Goal: Information Seeking & Learning: Compare options

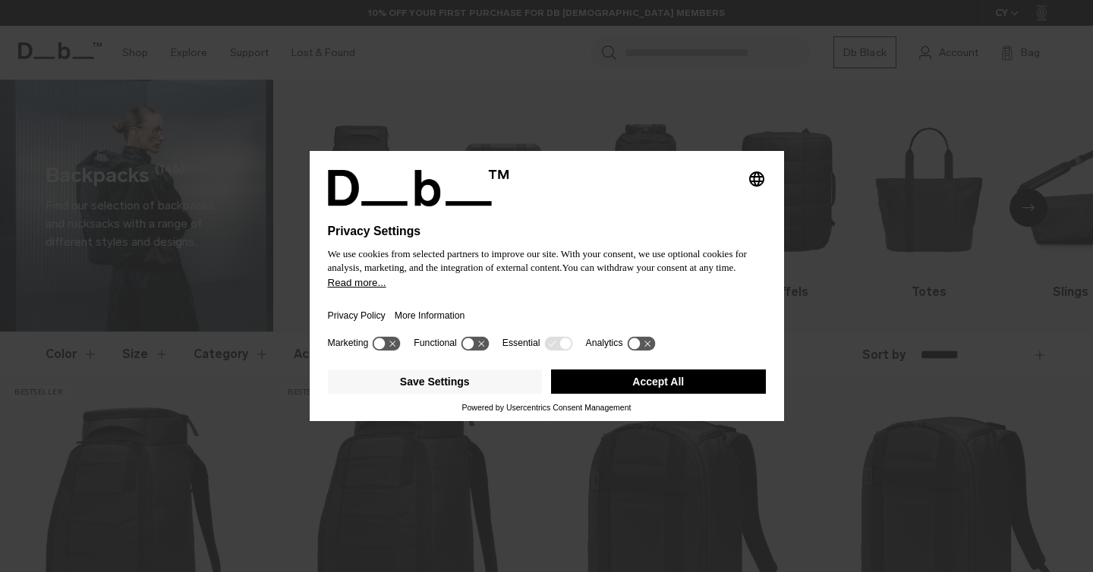
click at [630, 383] on button "Accept All" at bounding box center [658, 382] width 215 height 24
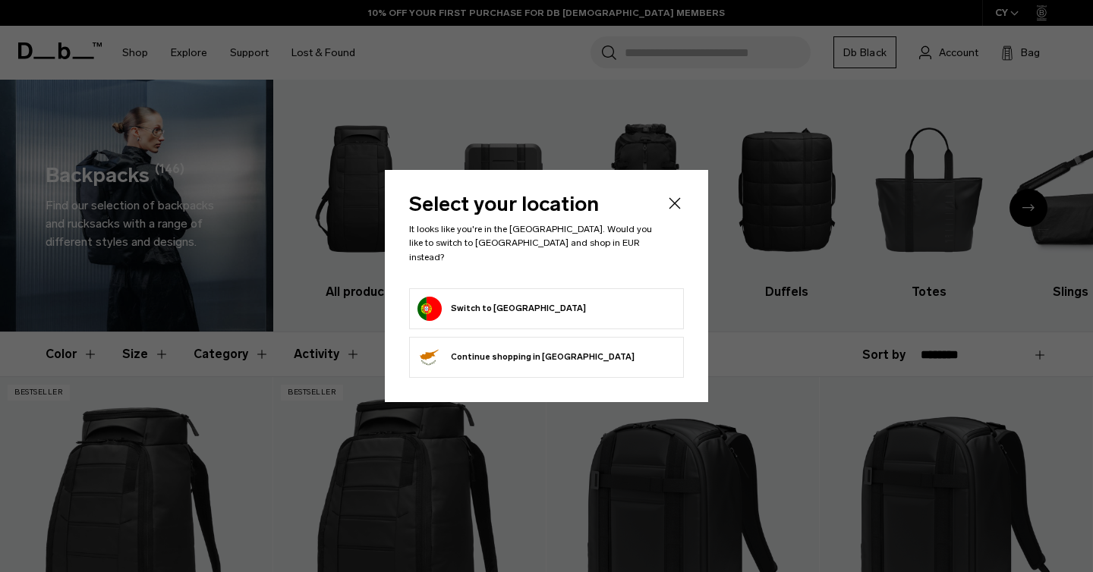
click at [553, 312] on form "Switch to Portugal" at bounding box center [547, 309] width 258 height 24
click at [503, 303] on button "Switch to Portugal" at bounding box center [502, 309] width 169 height 24
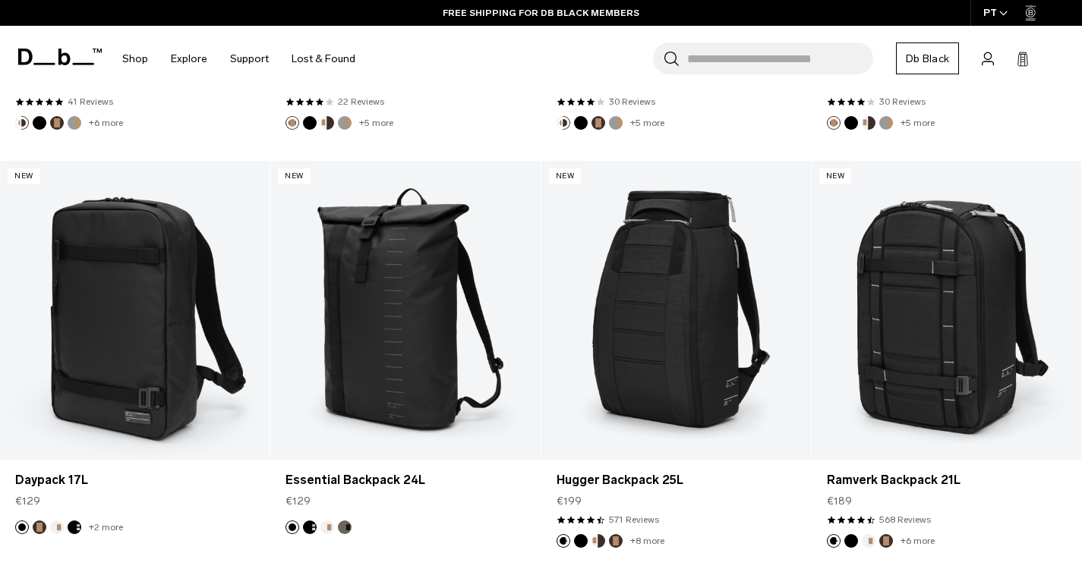
scroll to position [1489, 0]
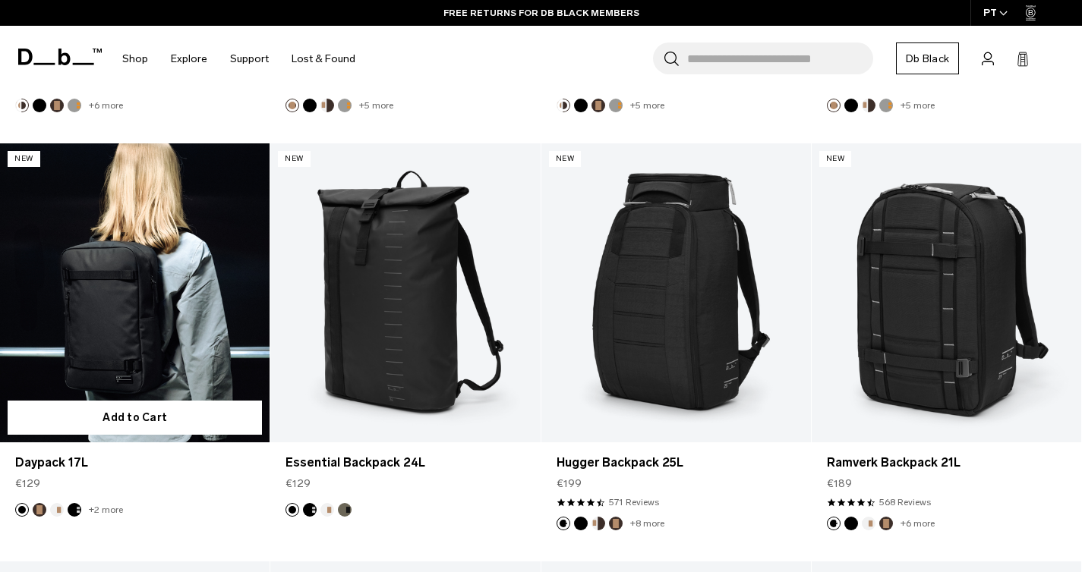
click at [154, 296] on link "Daypack 17L" at bounding box center [135, 293] width 270 height 300
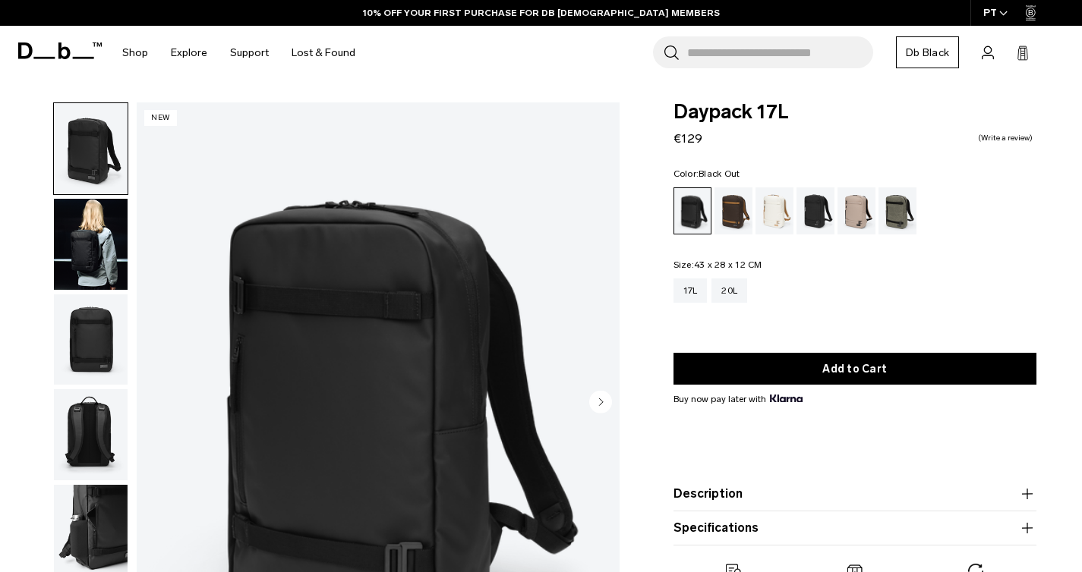
click at [87, 262] on img "button" at bounding box center [91, 244] width 74 height 91
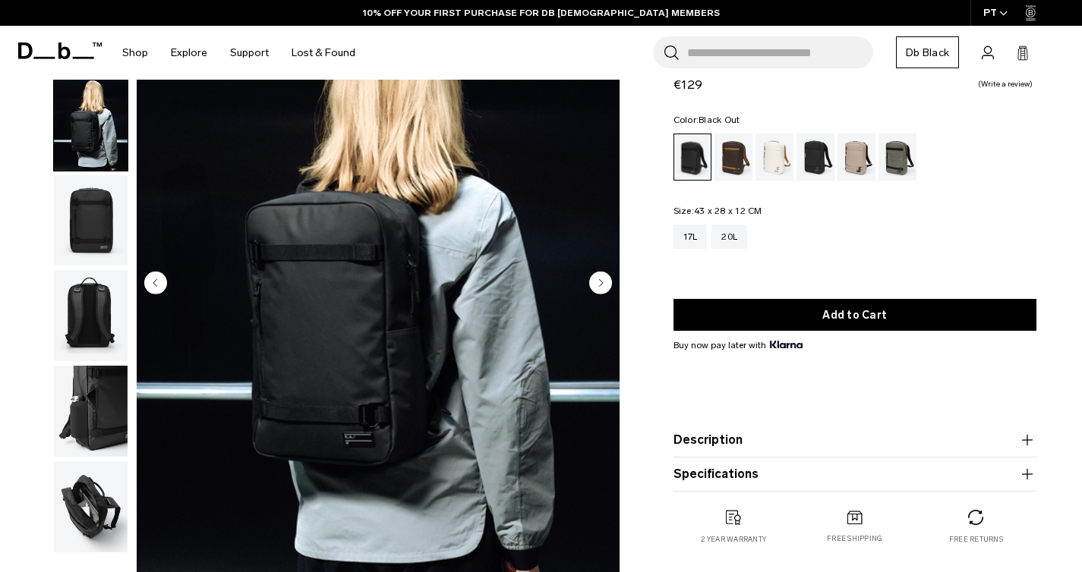
scroll to position [125, 0]
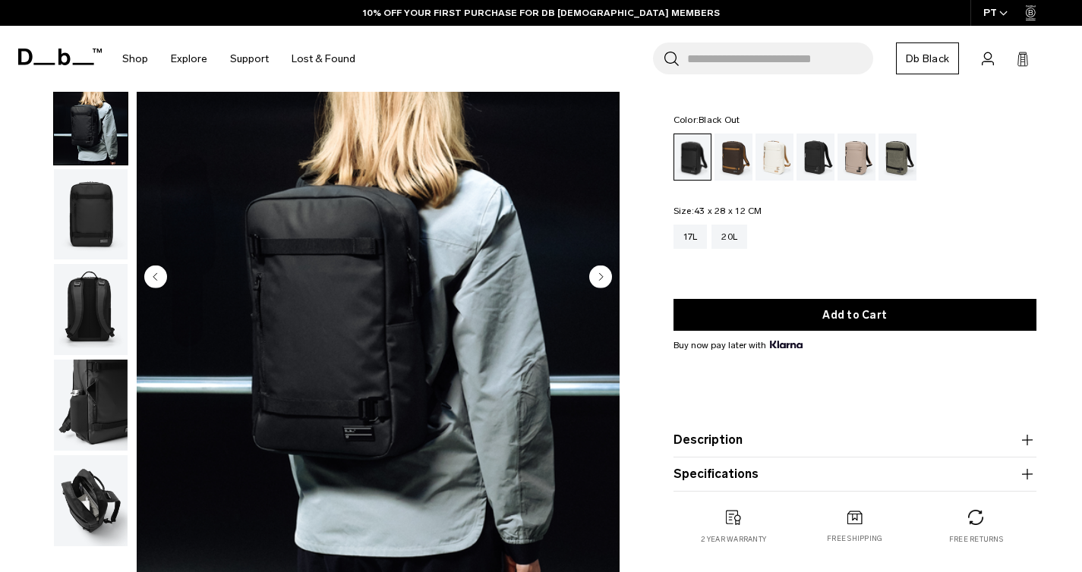
click at [84, 210] on img "button" at bounding box center [91, 214] width 74 height 91
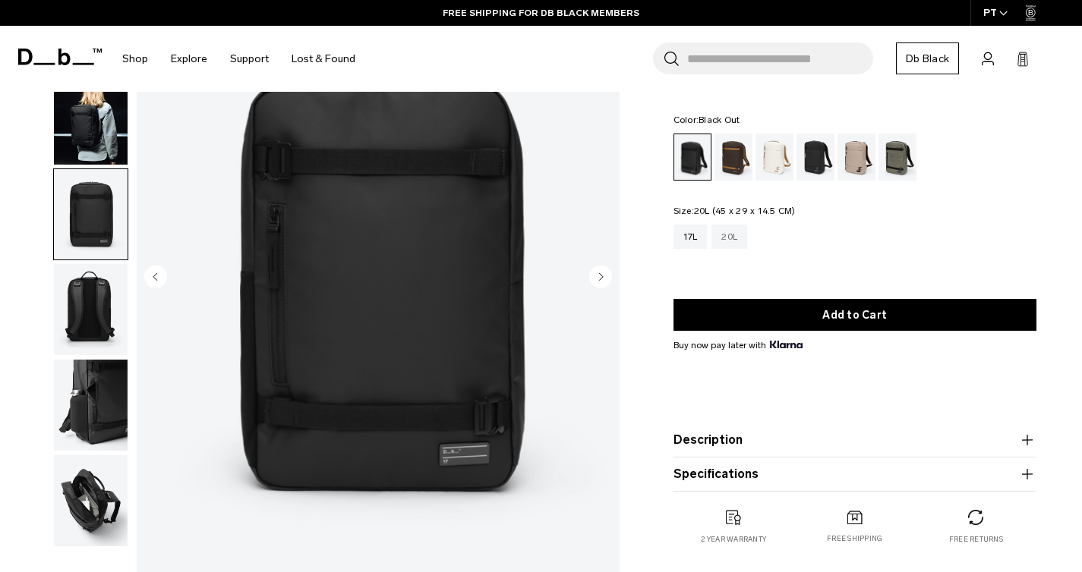
click at [737, 235] on div "20L" at bounding box center [729, 237] width 36 height 24
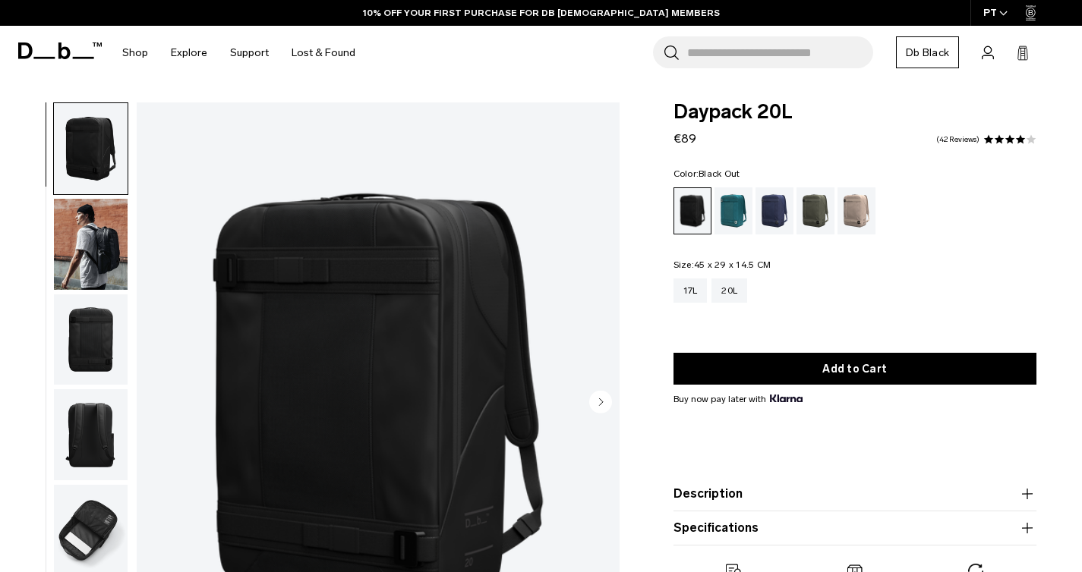
click at [88, 339] on img "button" at bounding box center [91, 340] width 74 height 91
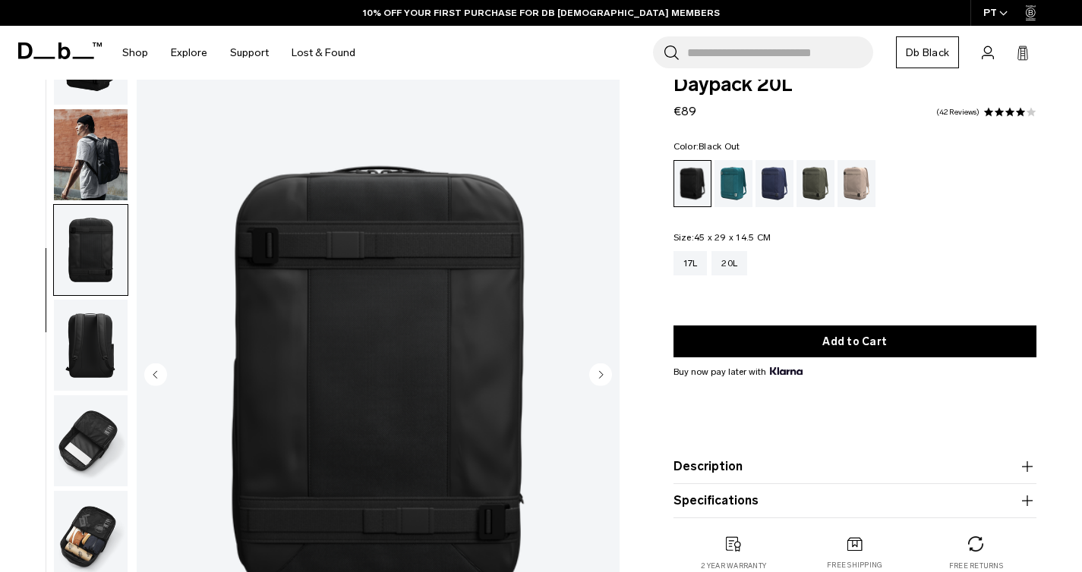
scroll to position [29, 0]
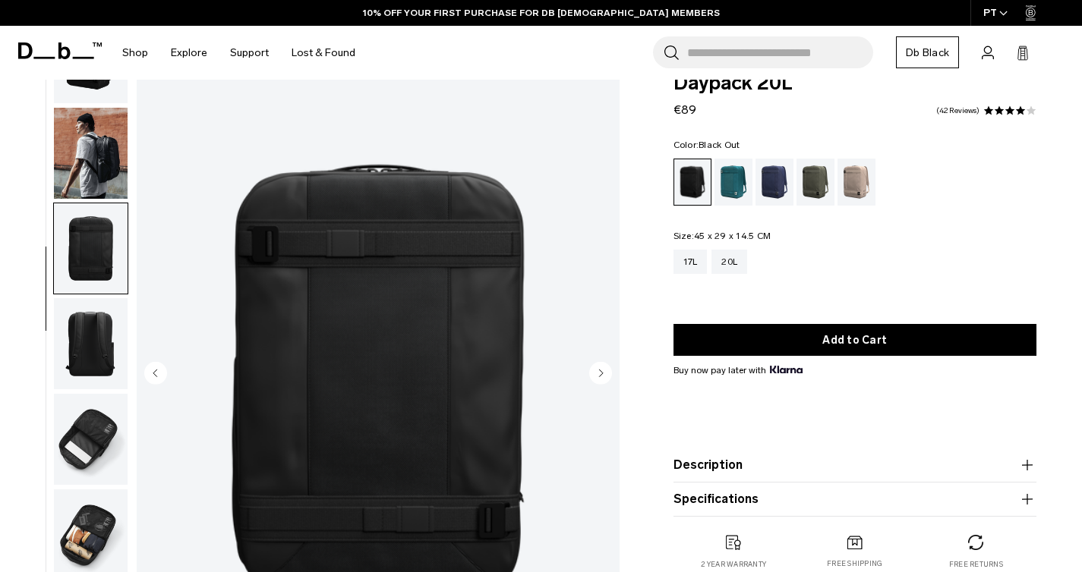
click at [77, 416] on img "button" at bounding box center [91, 439] width 74 height 91
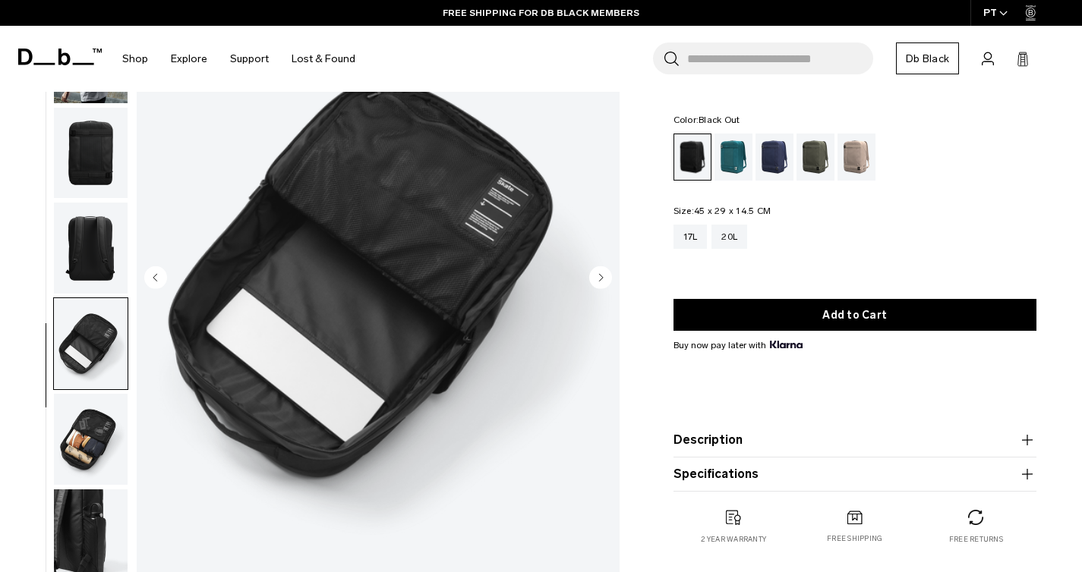
scroll to position [135, 0]
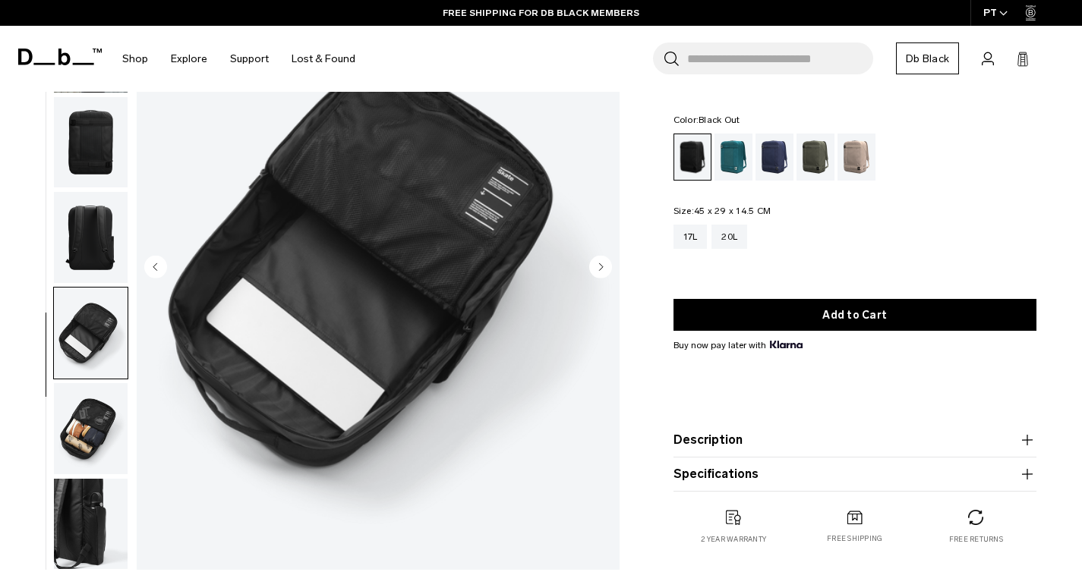
click at [77, 437] on img "button" at bounding box center [91, 428] width 74 height 91
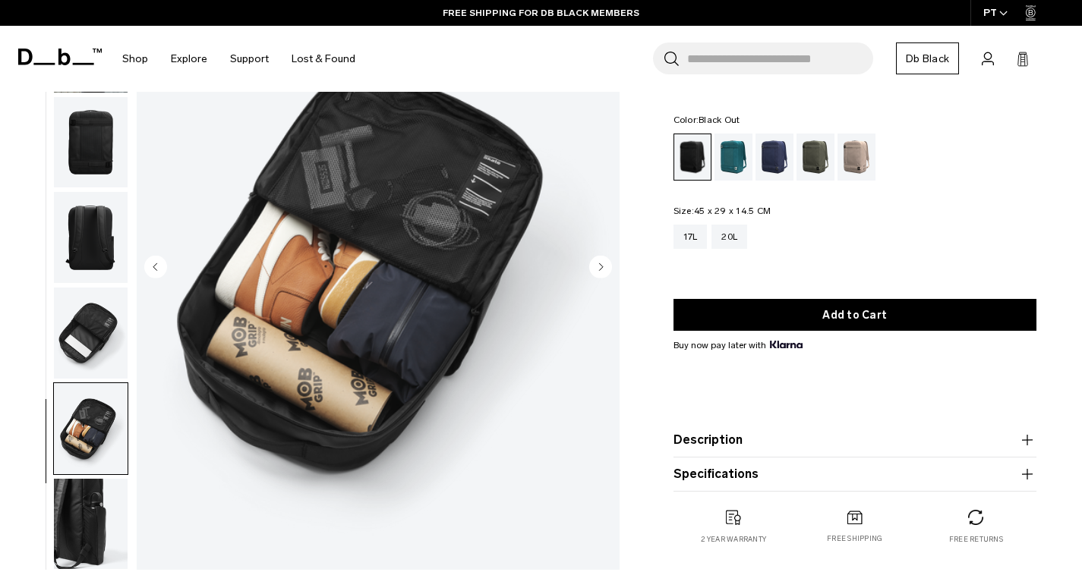
scroll to position [203, 0]
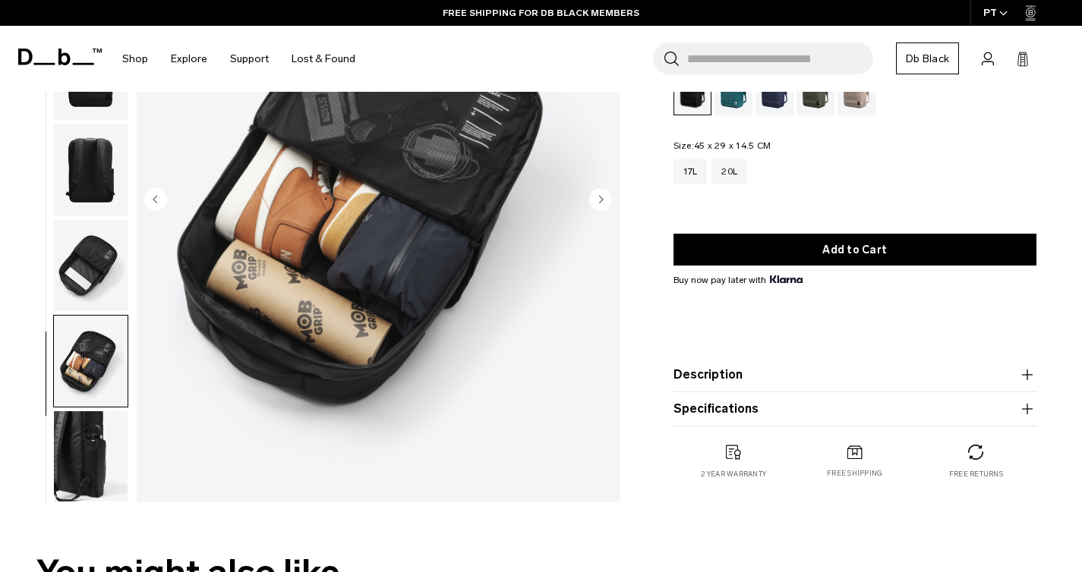
click at [78, 447] on img "button" at bounding box center [91, 456] width 74 height 91
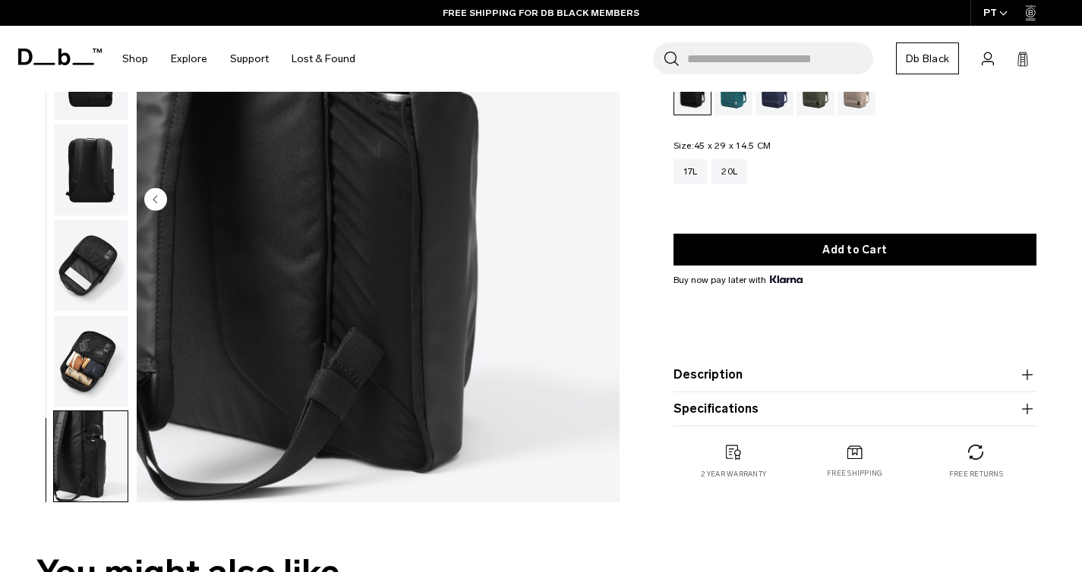
click at [84, 366] on img "button" at bounding box center [91, 361] width 74 height 91
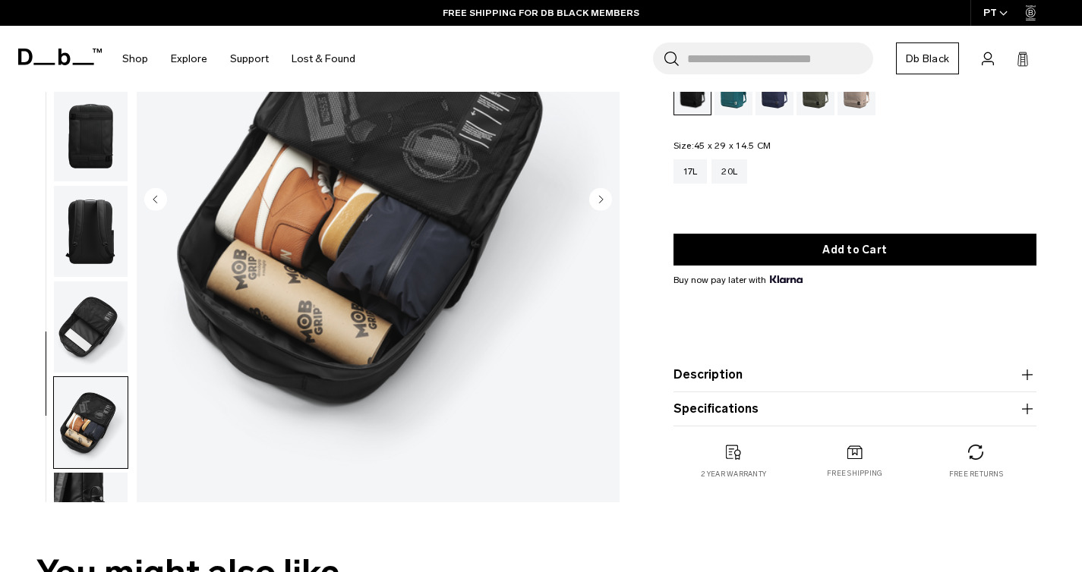
click at [91, 357] on img "button" at bounding box center [91, 327] width 74 height 91
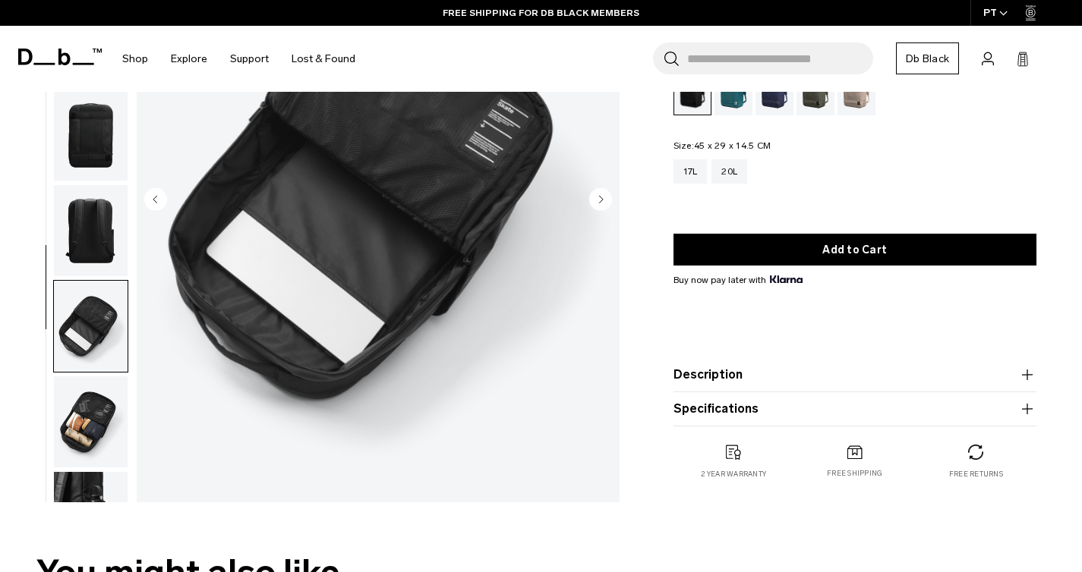
scroll to position [0, 0]
click at [101, 215] on img "button" at bounding box center [91, 232] width 74 height 91
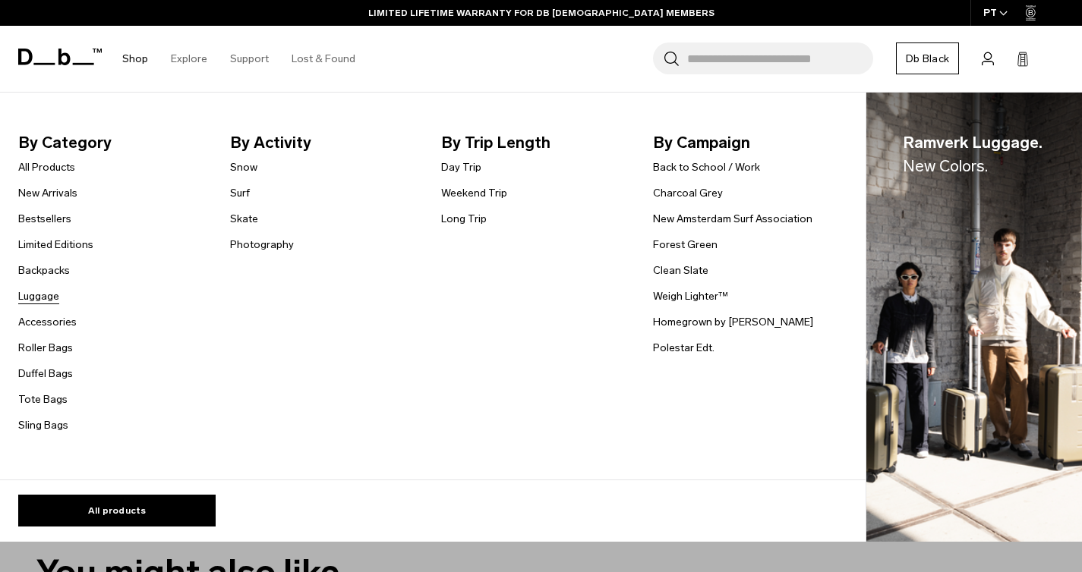
click at [43, 302] on link "Luggage" at bounding box center [38, 296] width 41 height 16
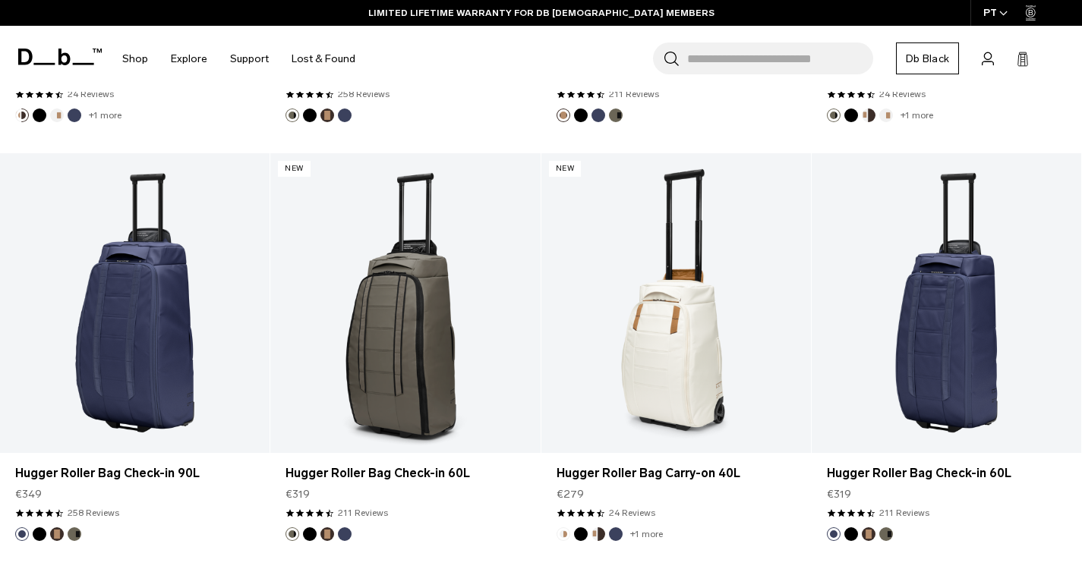
scroll to position [5160, 0]
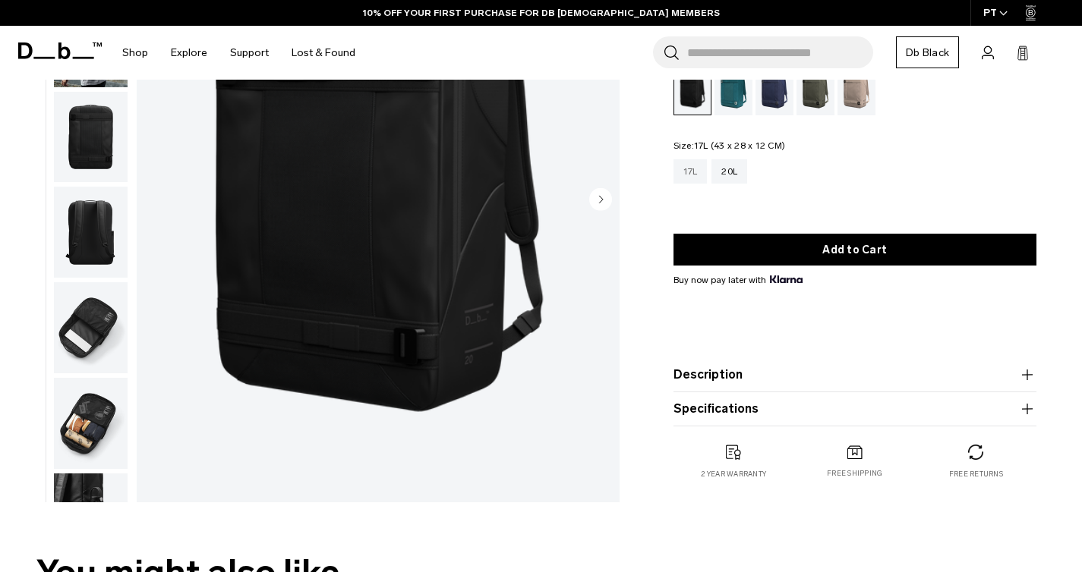
click at [683, 172] on div "17L" at bounding box center [690, 171] width 34 height 24
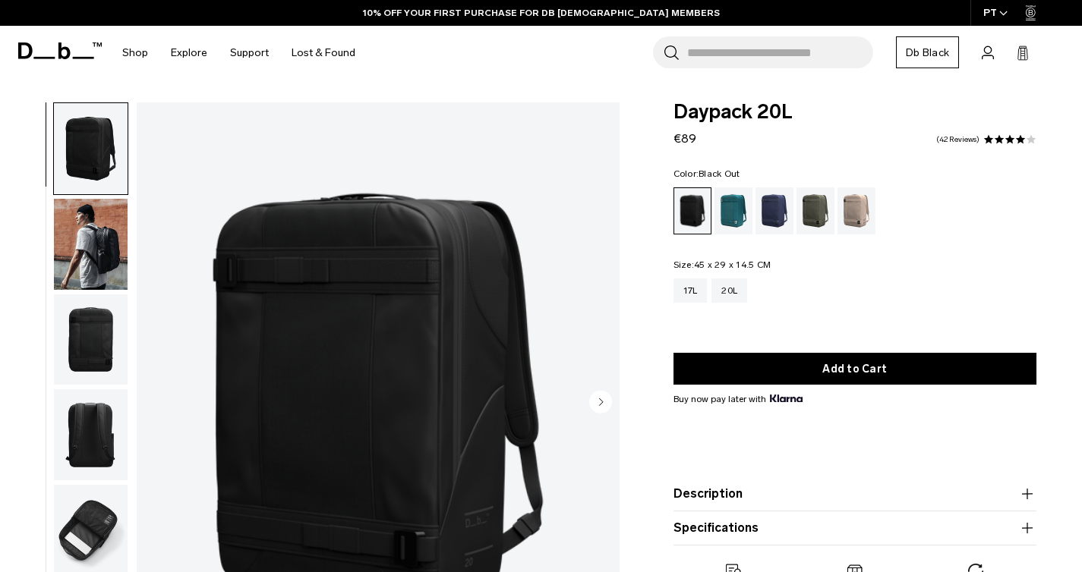
click at [84, 242] on img "button" at bounding box center [91, 244] width 74 height 91
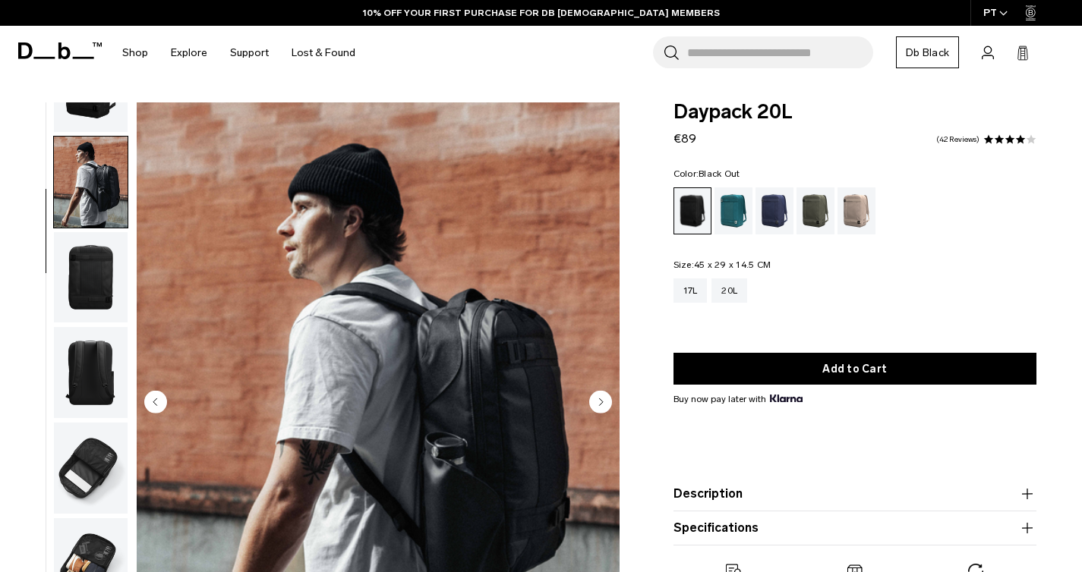
scroll to position [69, 0]
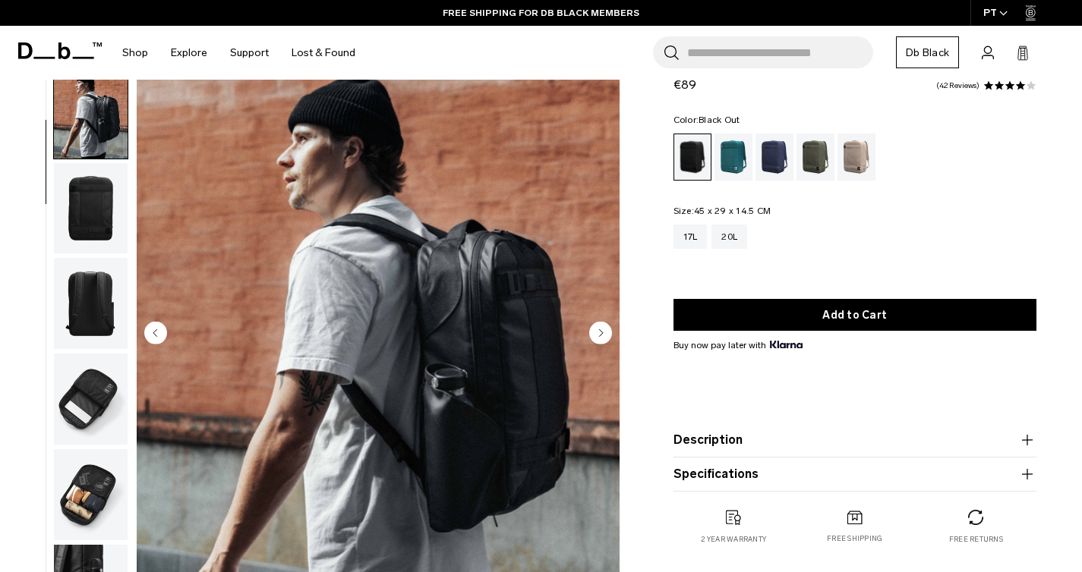
click at [90, 203] on img "button" at bounding box center [91, 208] width 74 height 91
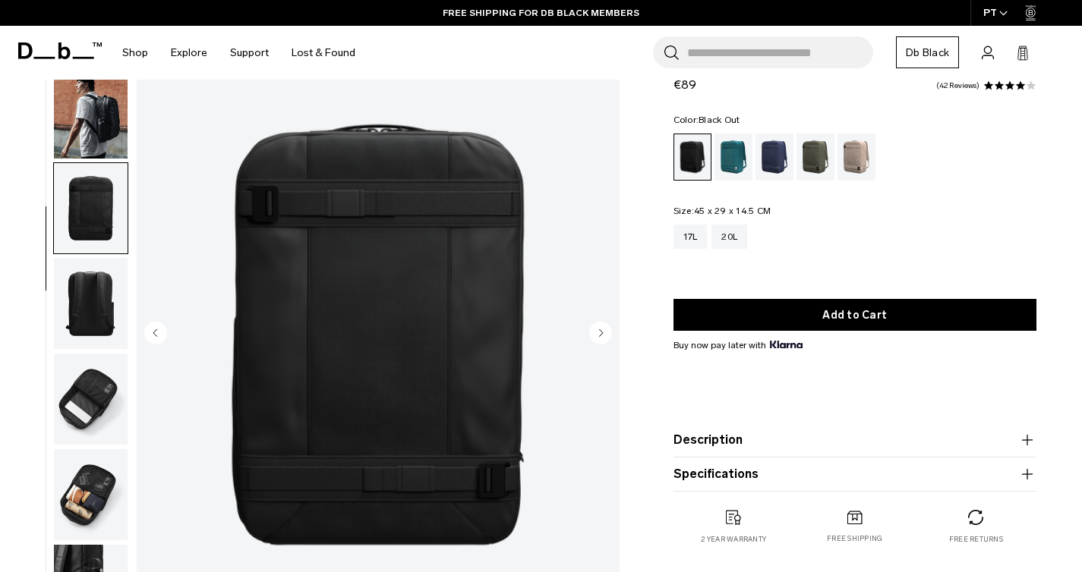
click at [86, 288] on img "button" at bounding box center [91, 303] width 74 height 91
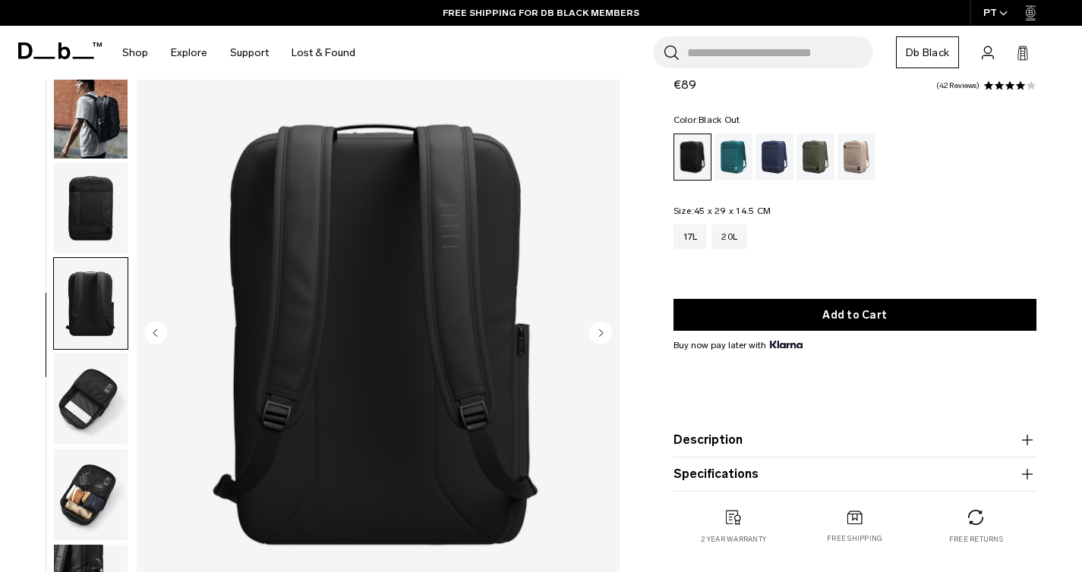
click at [89, 402] on img "button" at bounding box center [91, 399] width 74 height 91
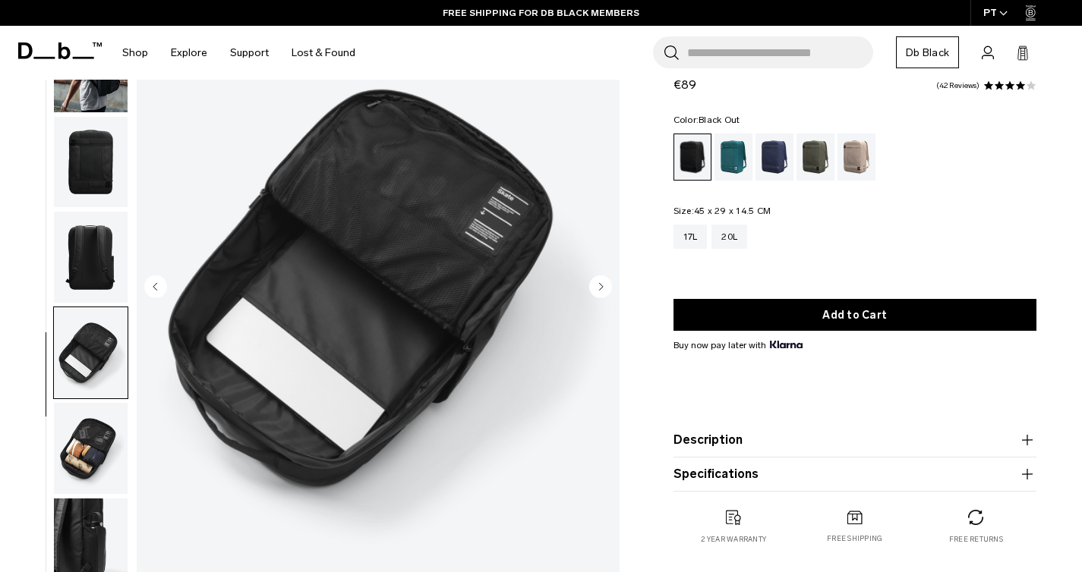
scroll to position [121, 0]
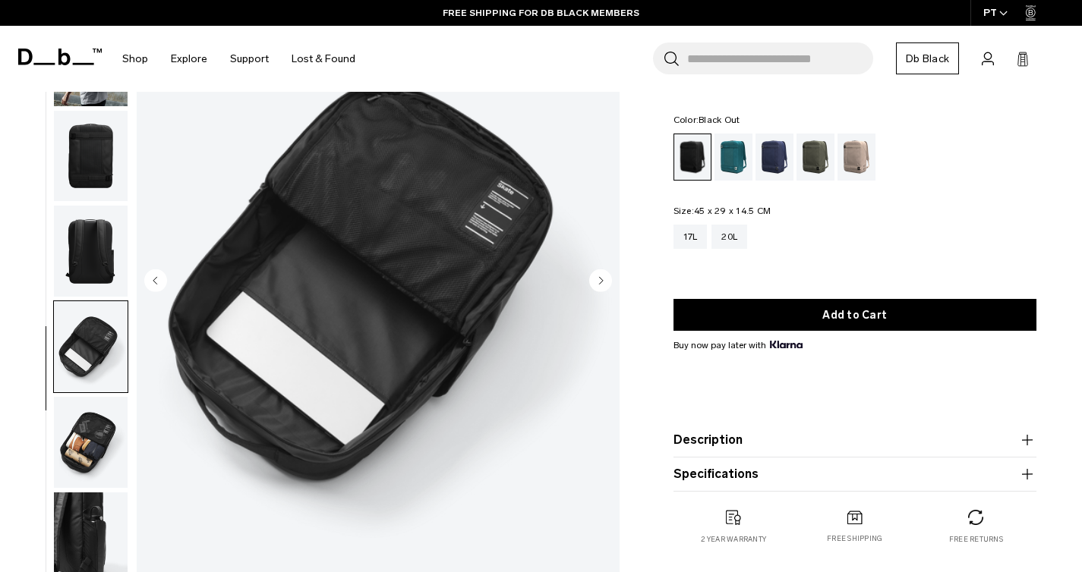
click at [86, 419] on img "button" at bounding box center [91, 442] width 74 height 91
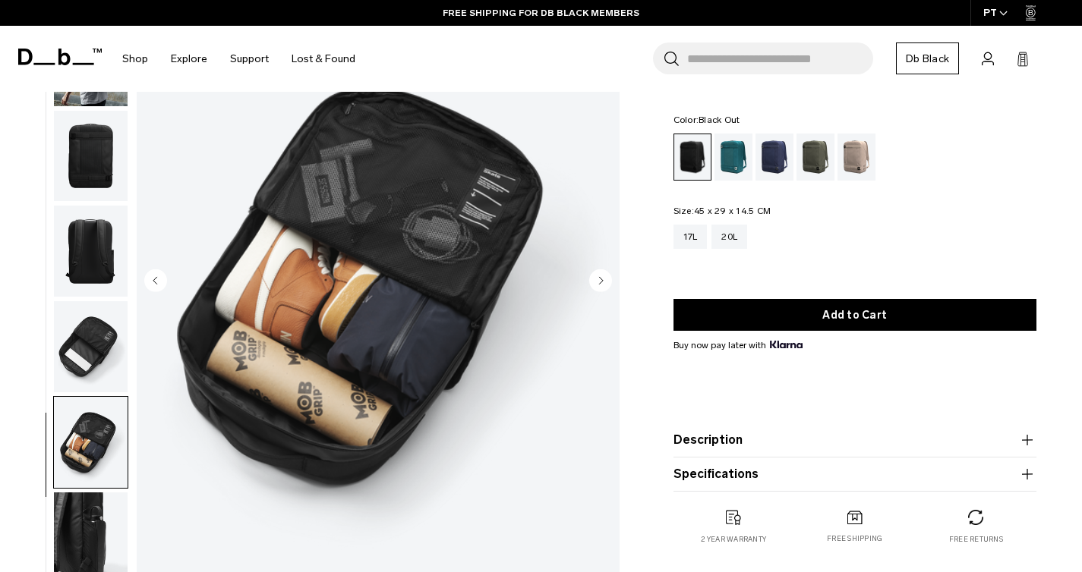
scroll to position [207, 0]
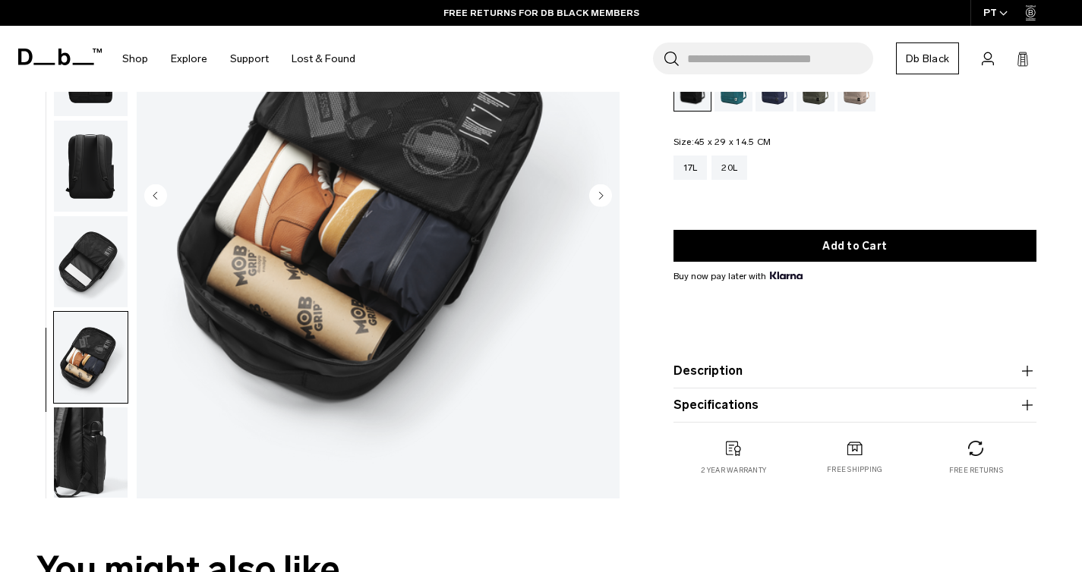
click at [86, 439] on img "button" at bounding box center [91, 453] width 74 height 91
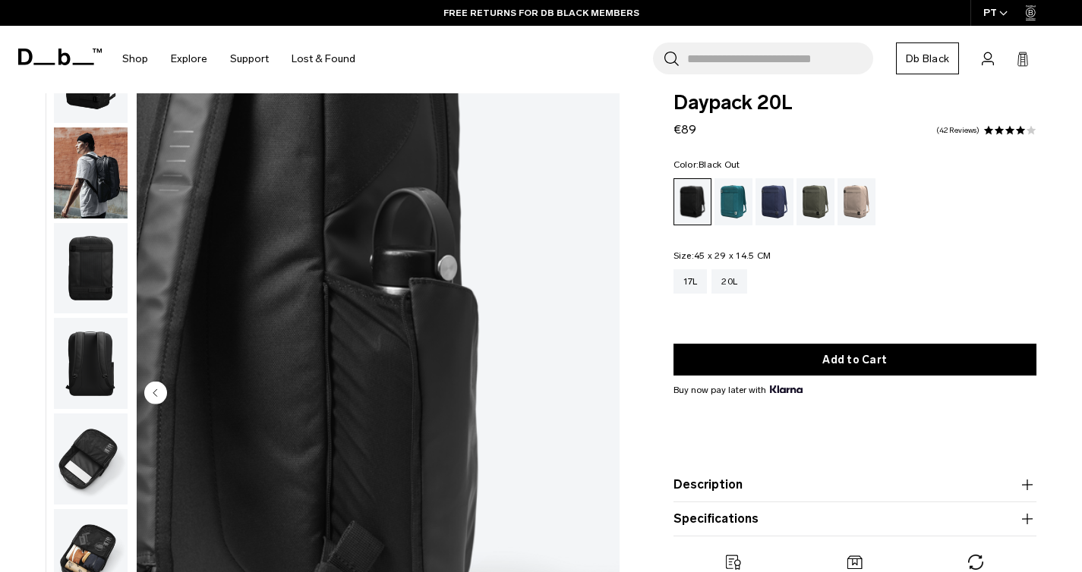
scroll to position [0, 0]
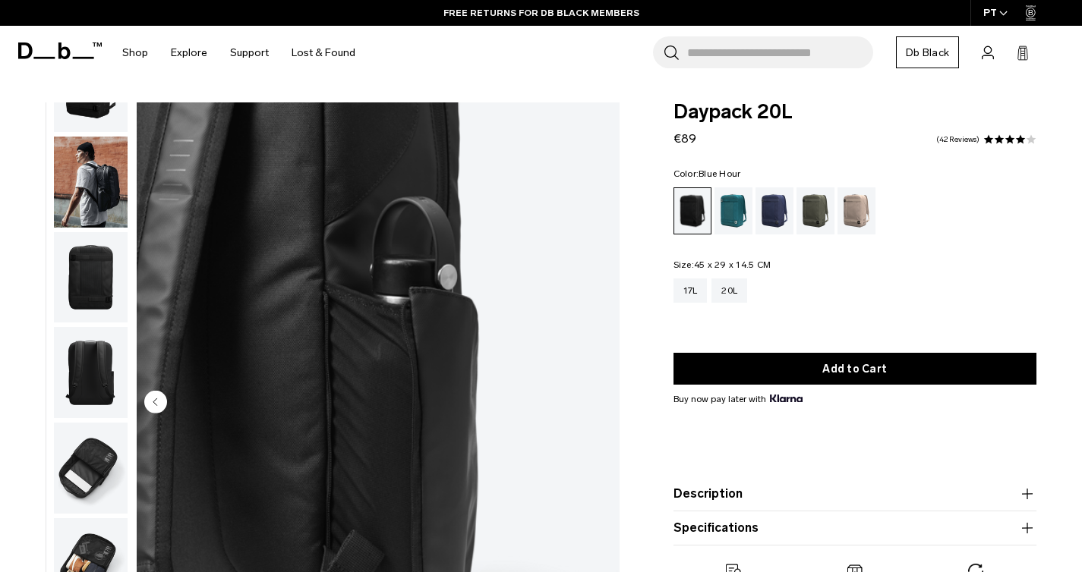
click at [772, 208] on div "Blue Hour" at bounding box center [774, 211] width 39 height 47
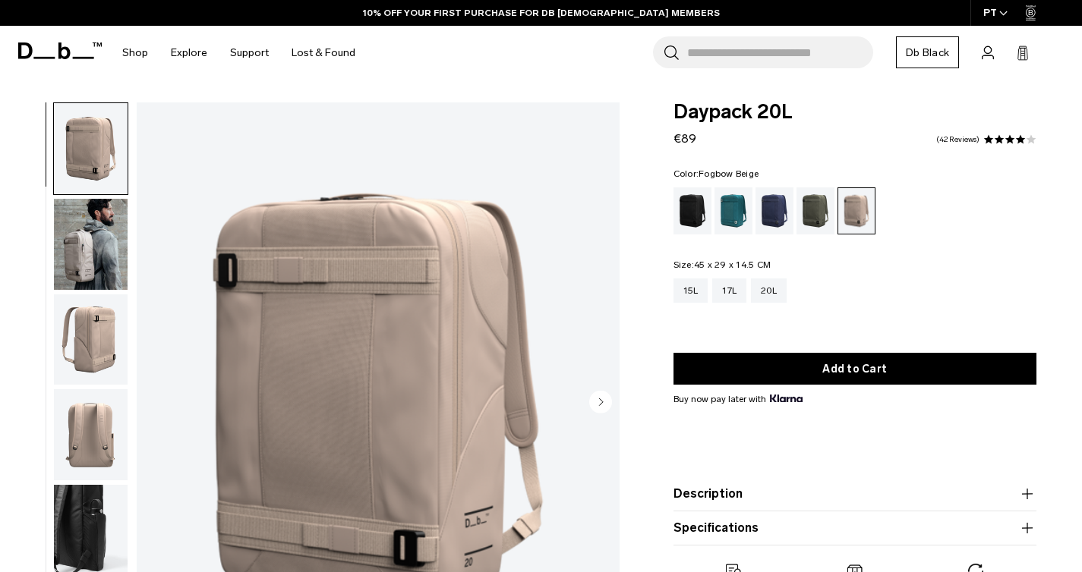
click at [593, 401] on circle "Next slide" at bounding box center [600, 402] width 23 height 23
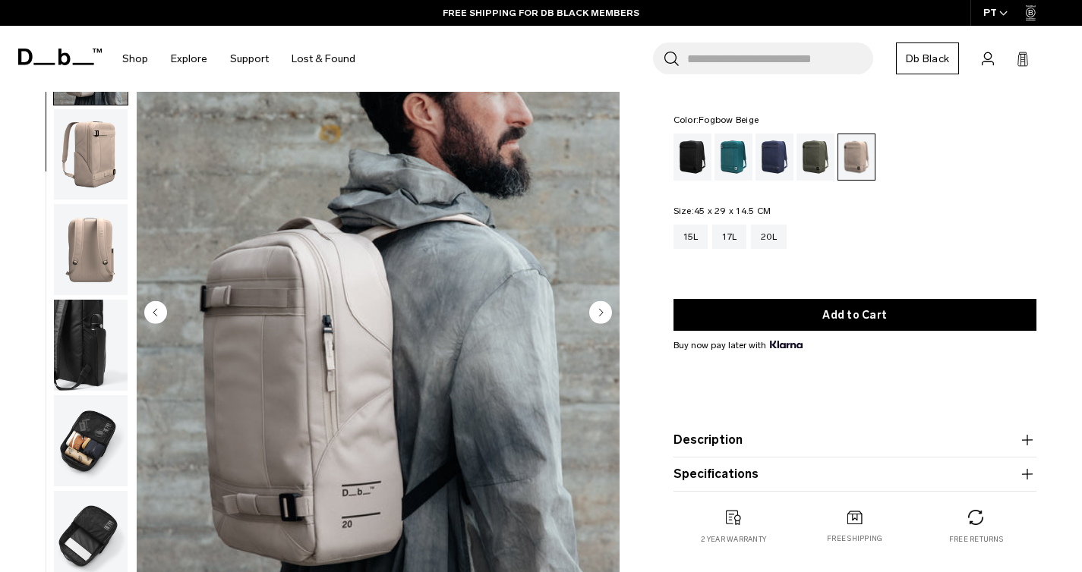
scroll to position [90, 0]
click at [692, 160] on div "Black Out" at bounding box center [692, 157] width 39 height 47
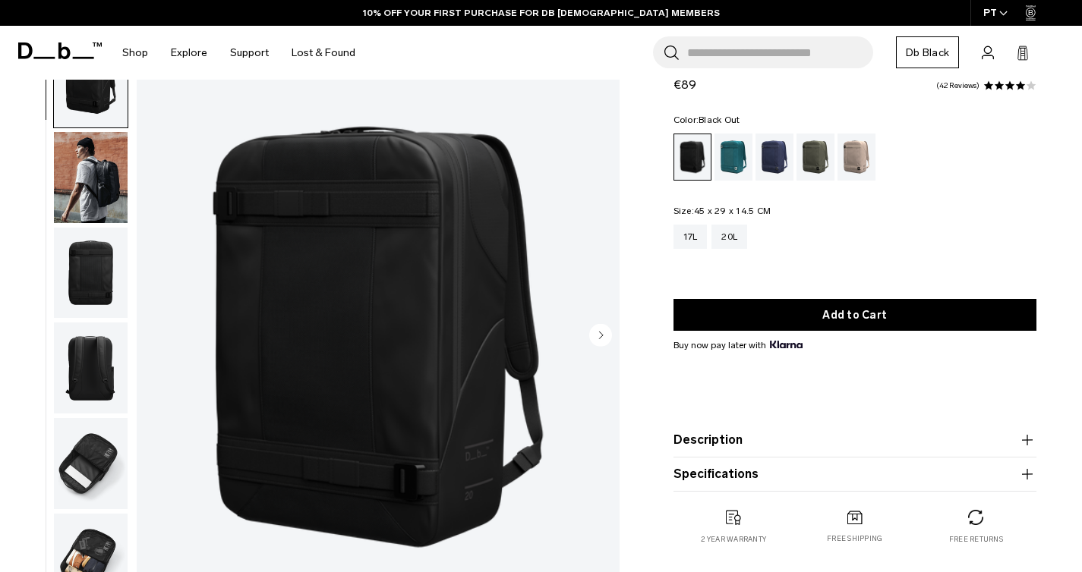
click at [599, 340] on circle "Next slide" at bounding box center [600, 335] width 23 height 23
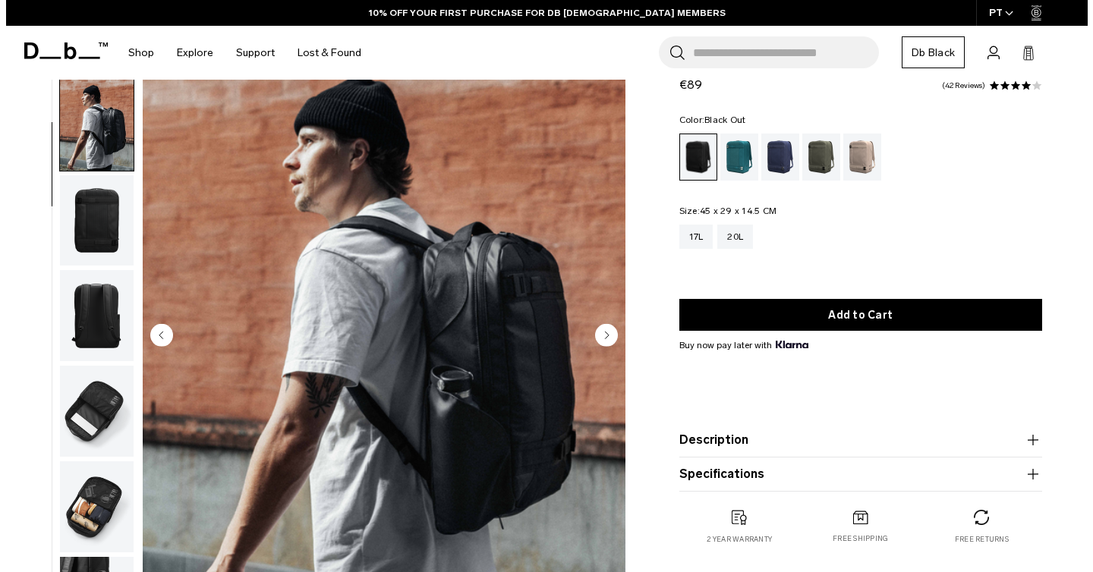
scroll to position [62, 0]
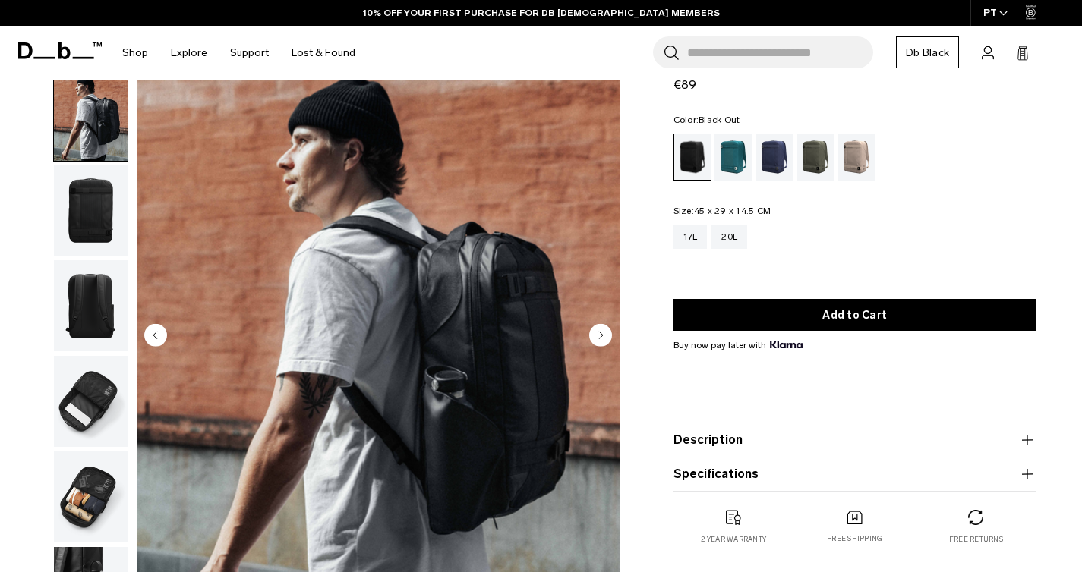
click at [599, 340] on circle "Next slide" at bounding box center [600, 335] width 23 height 23
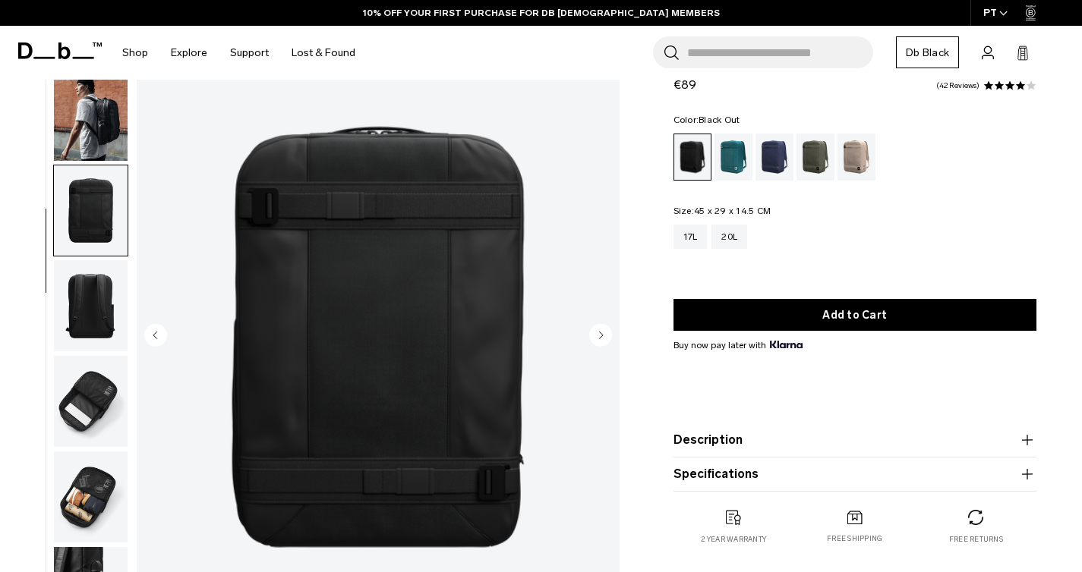
click at [599, 340] on circle "Next slide" at bounding box center [600, 335] width 23 height 23
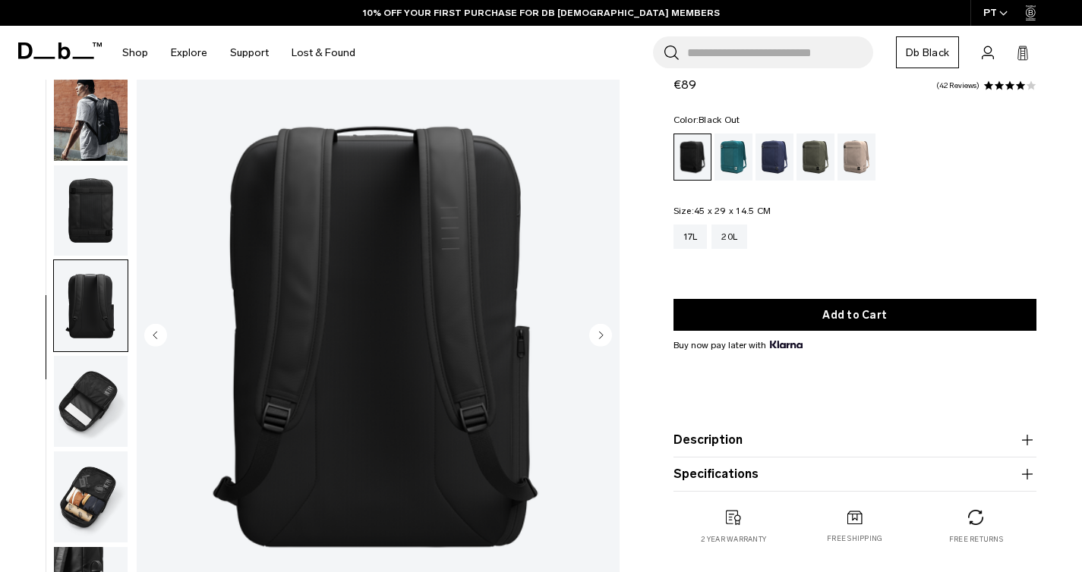
click at [599, 340] on circle "Next slide" at bounding box center [600, 335] width 23 height 23
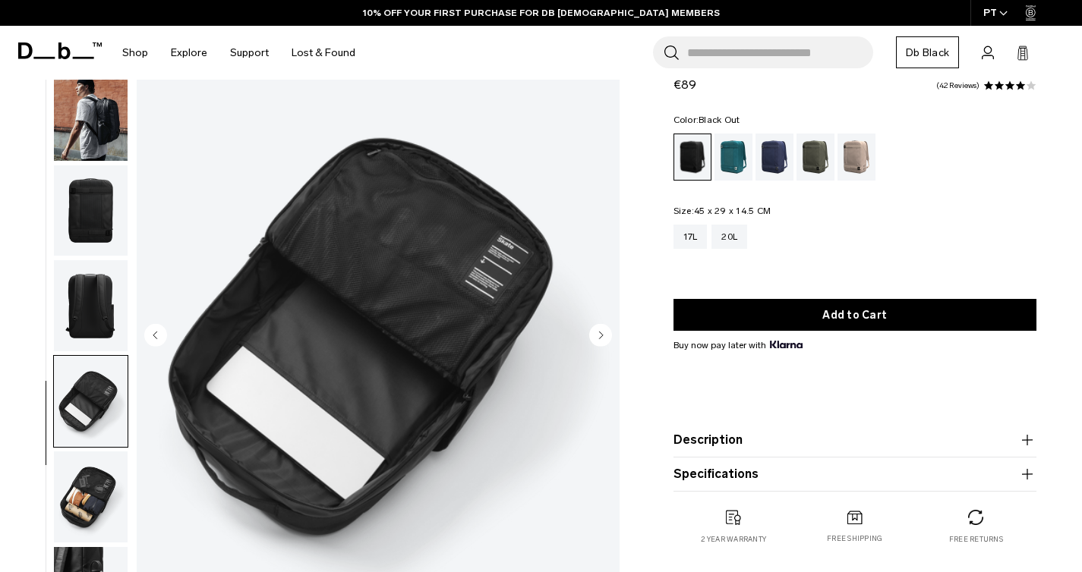
click at [599, 340] on circle "Next slide" at bounding box center [600, 335] width 23 height 23
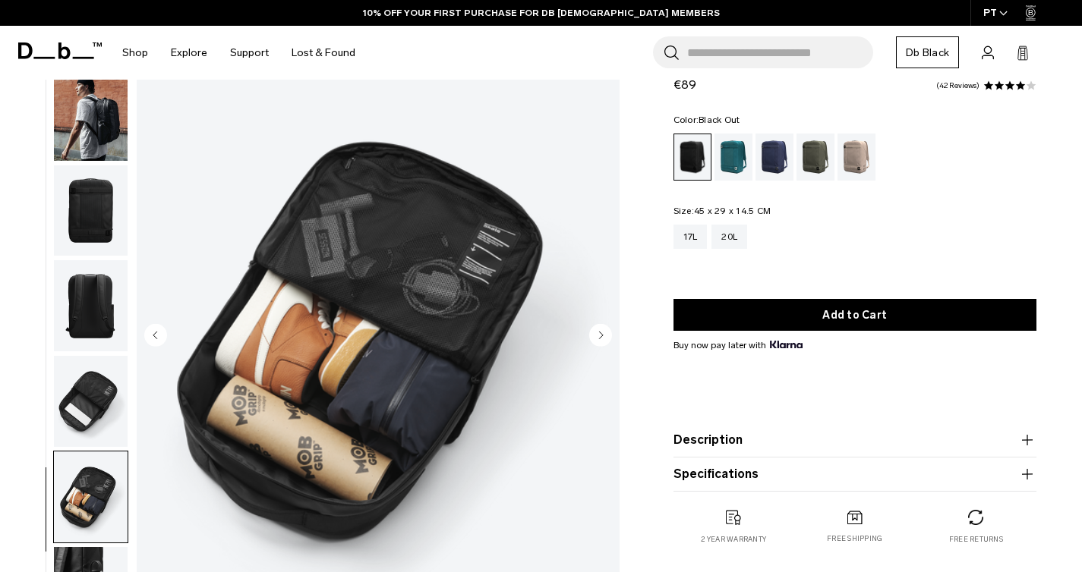
click at [599, 340] on circle "Next slide" at bounding box center [600, 335] width 23 height 23
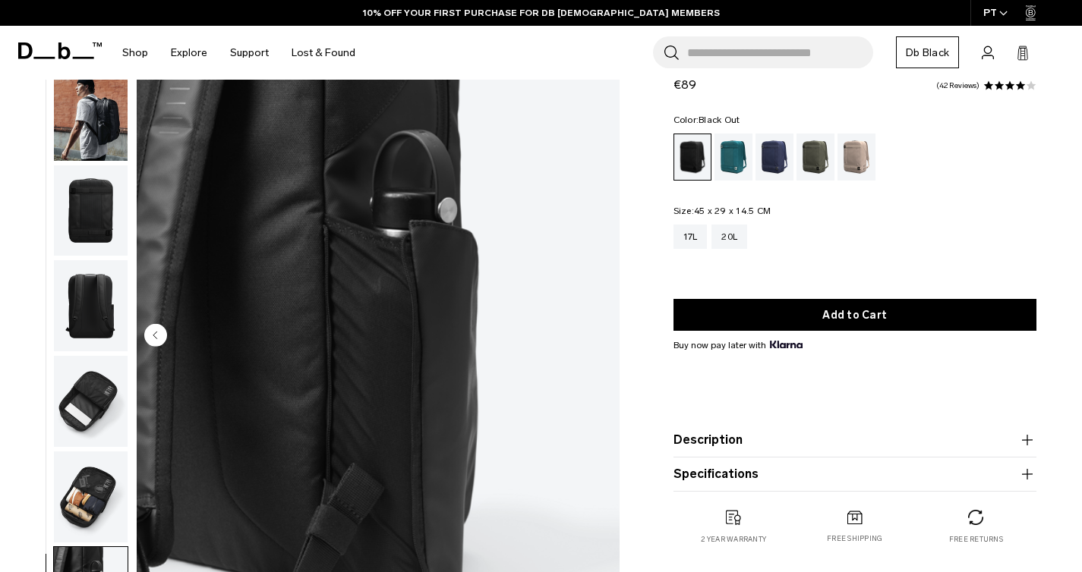
click at [599, 340] on img "7 / 7" at bounding box center [378, 337] width 483 height 603
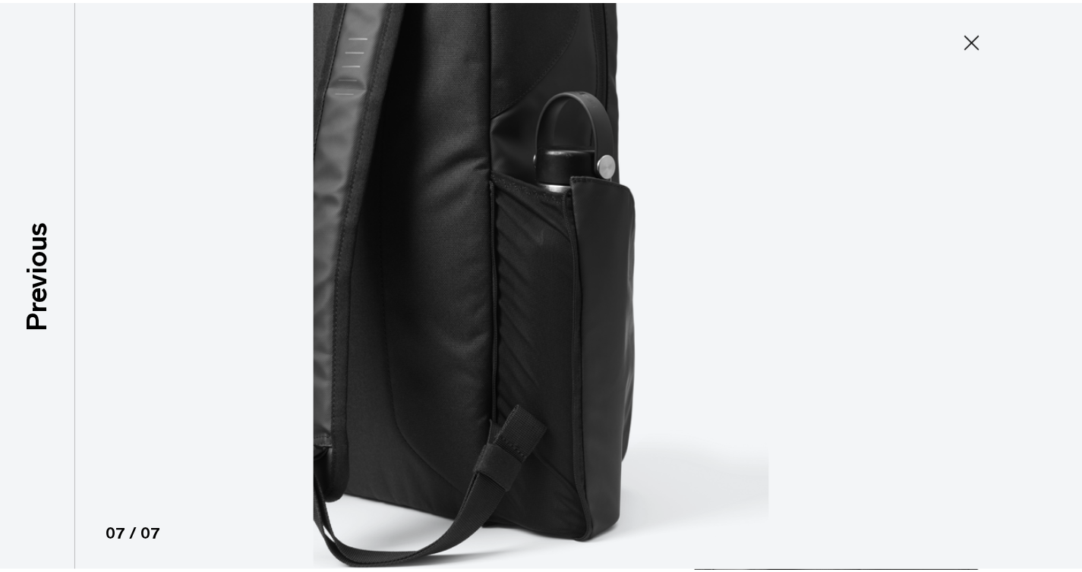
scroll to position [55, 0]
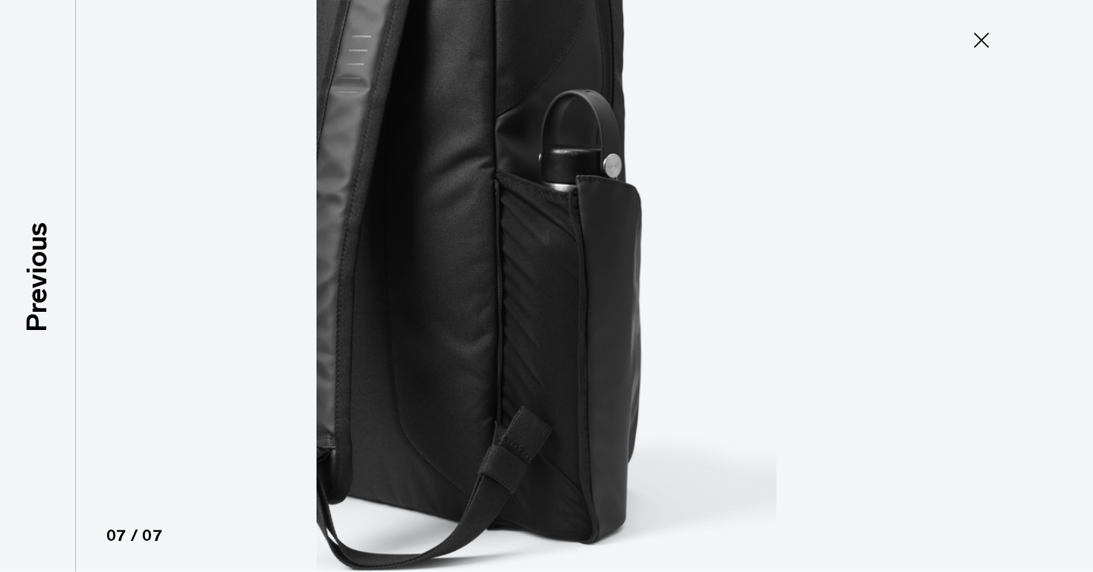
click at [971, 40] on icon at bounding box center [981, 40] width 24 height 24
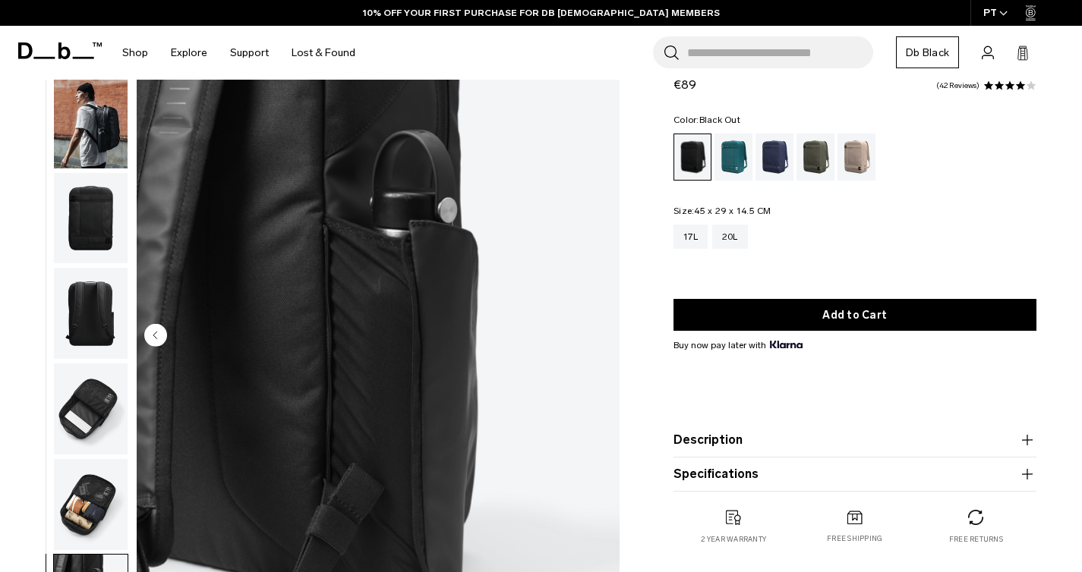
scroll to position [62, 0]
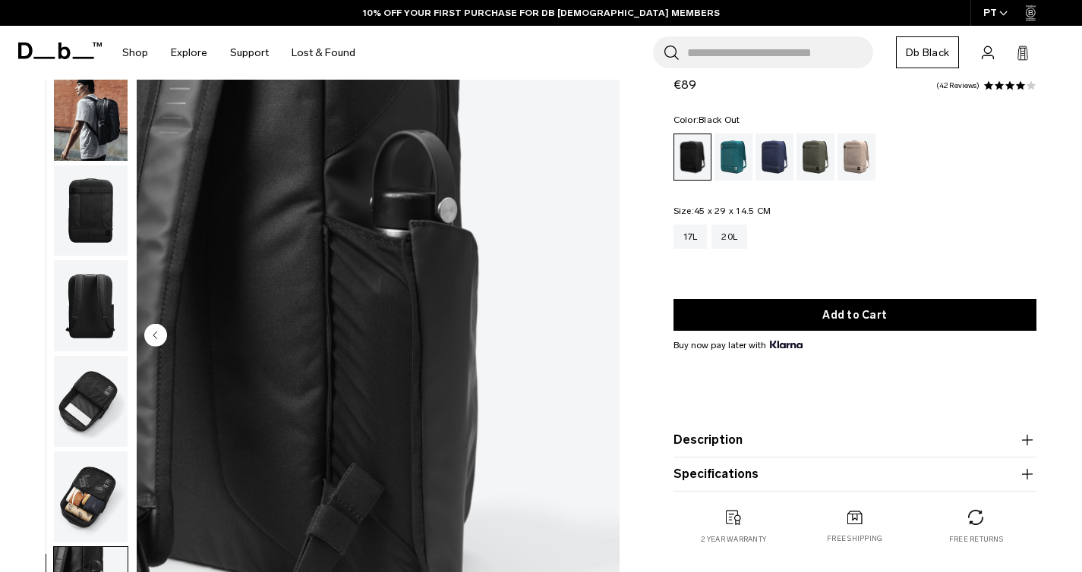
click at [106, 139] on img "button" at bounding box center [91, 115] width 74 height 91
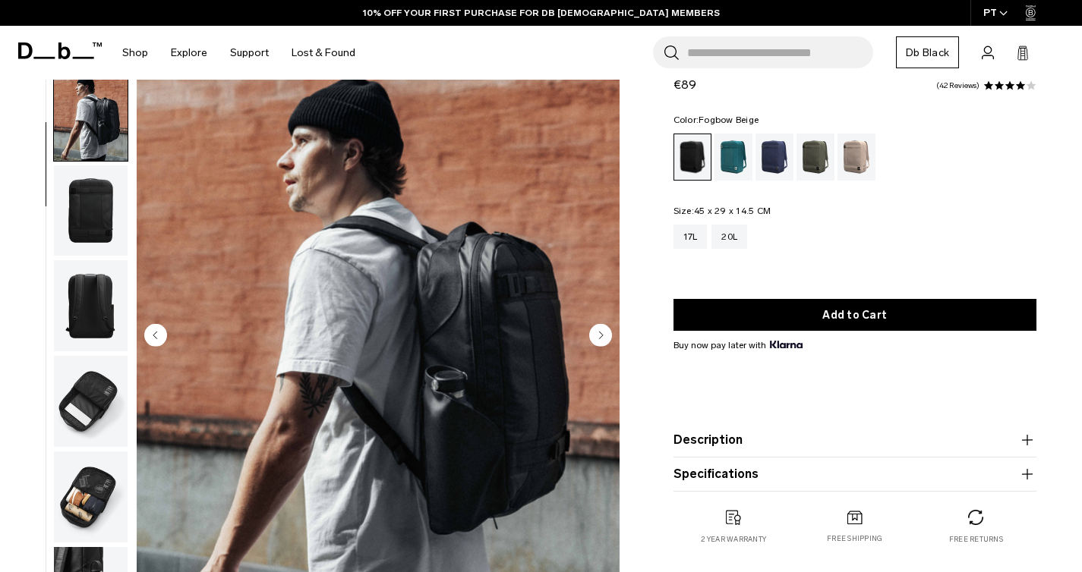
click at [850, 159] on div "Fogbow Beige" at bounding box center [856, 157] width 39 height 47
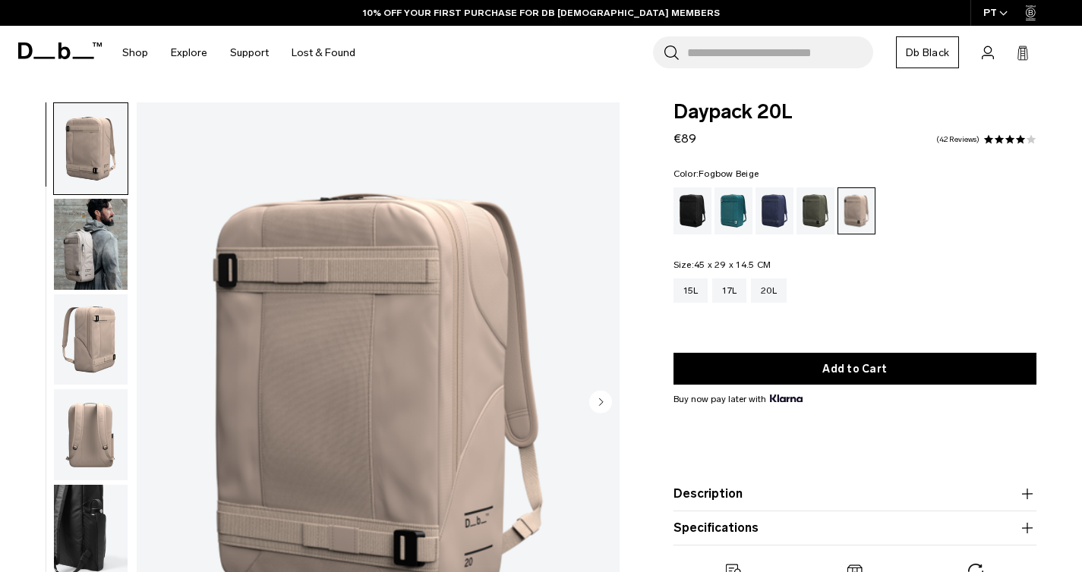
scroll to position [63, 0]
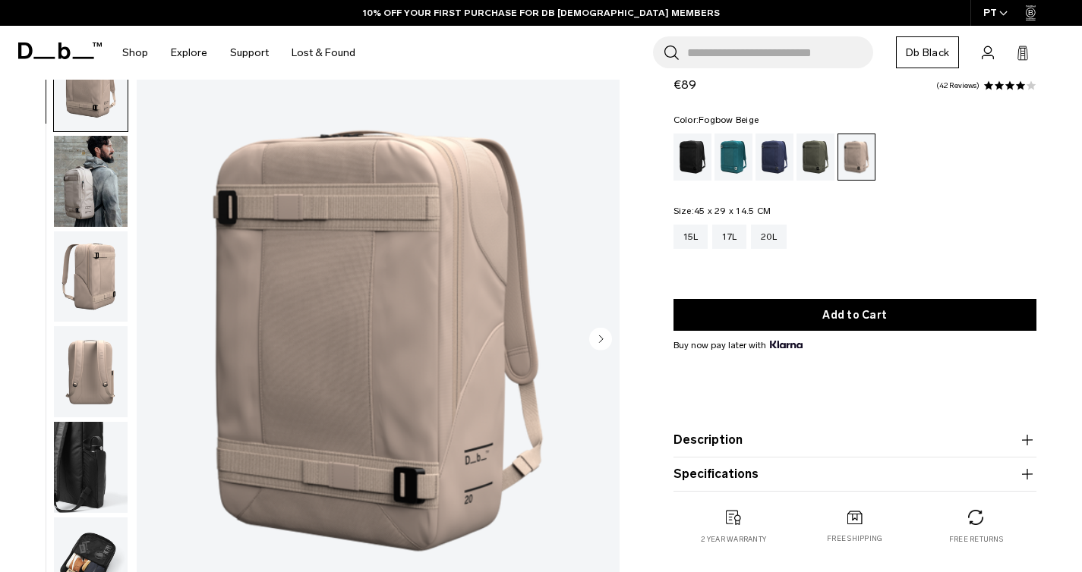
click at [603, 337] on circle "Next slide" at bounding box center [600, 339] width 23 height 23
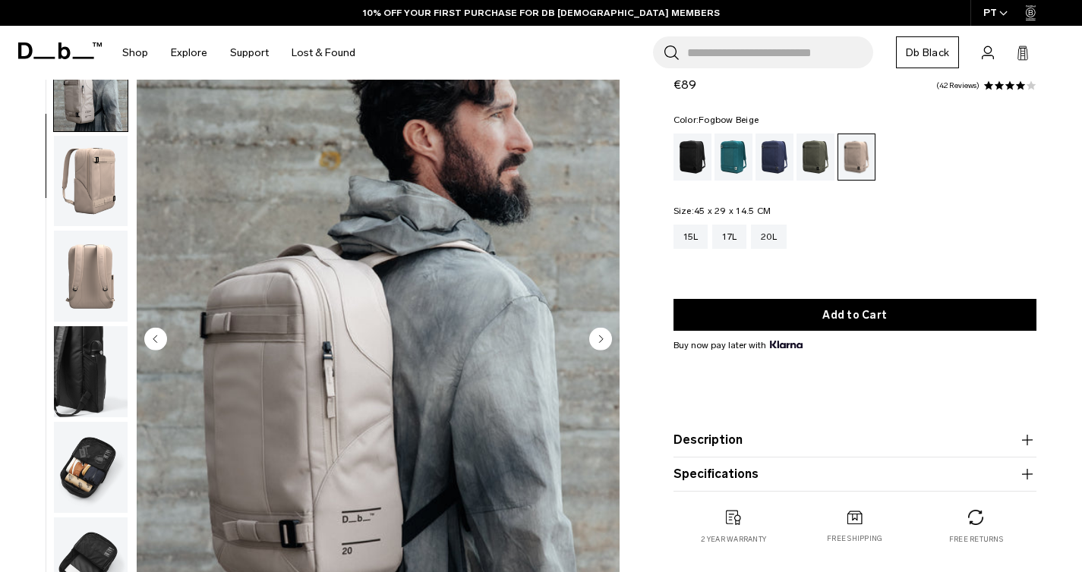
click at [603, 337] on circle "Next slide" at bounding box center [600, 339] width 23 height 23
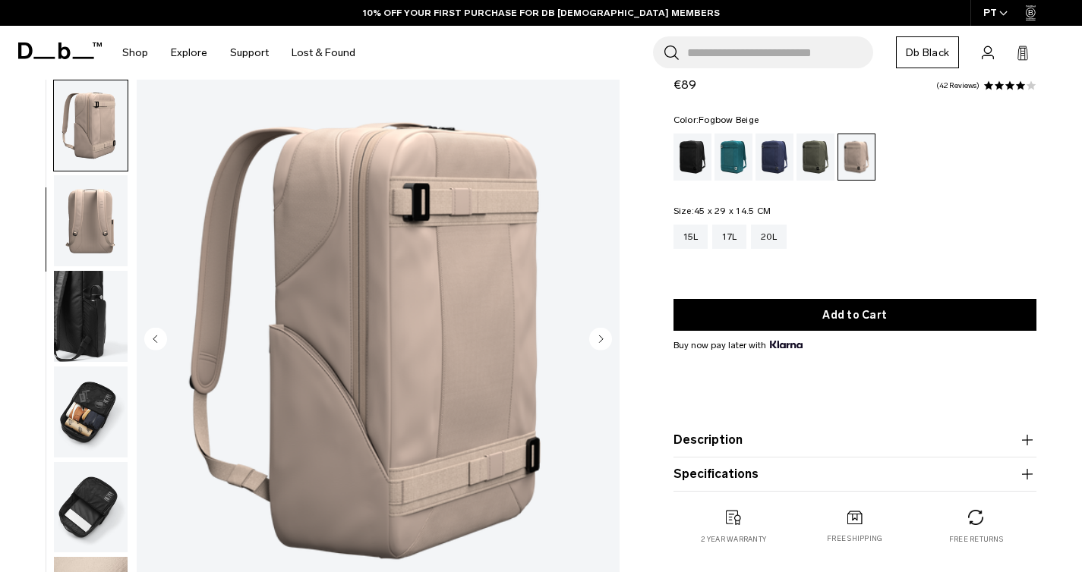
scroll to position [158, 0]
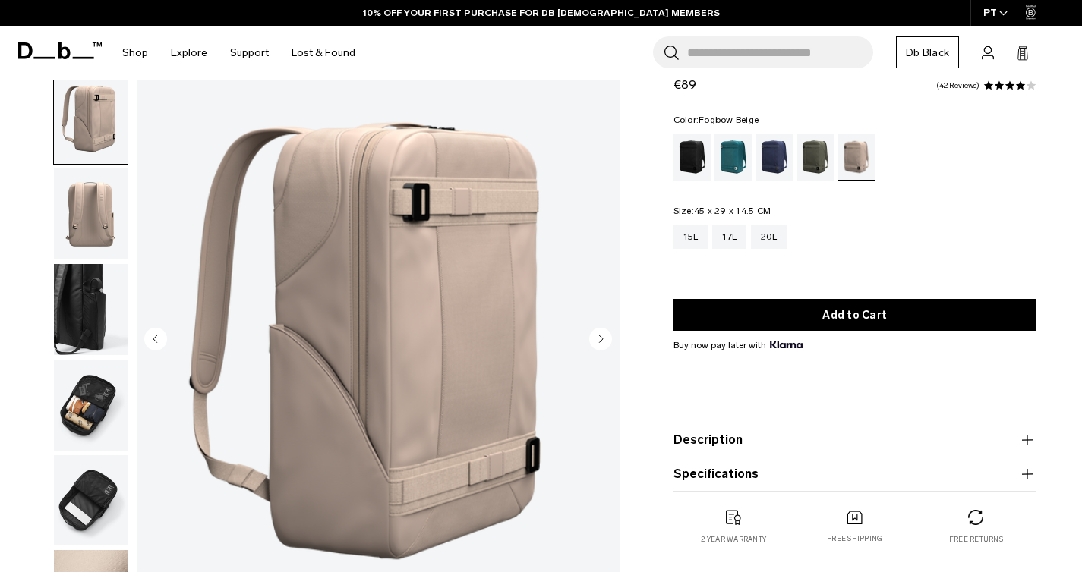
click at [603, 337] on circle "Next slide" at bounding box center [600, 339] width 23 height 23
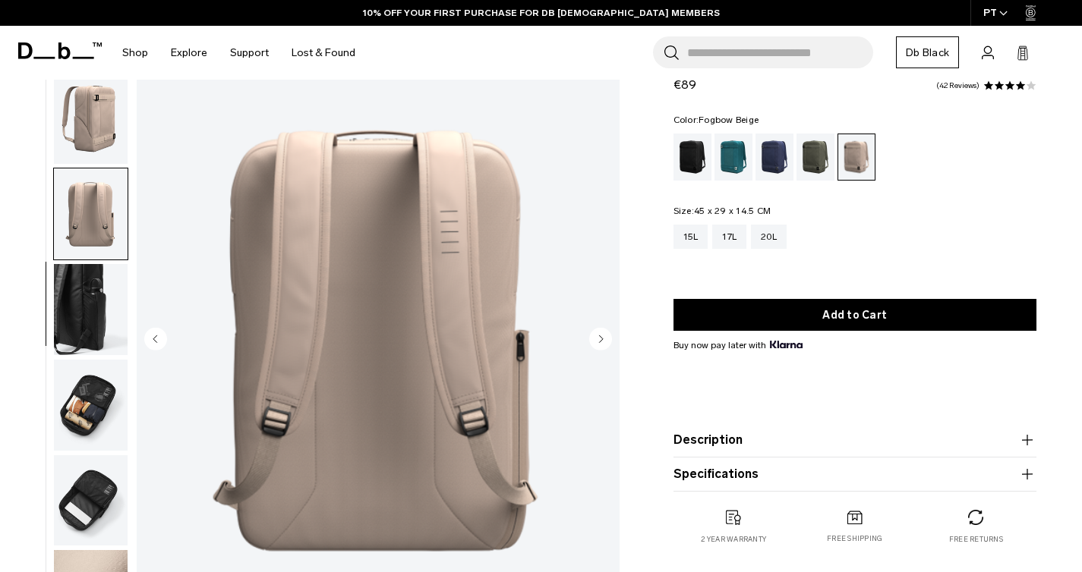
click at [603, 337] on circle "Next slide" at bounding box center [600, 339] width 23 height 23
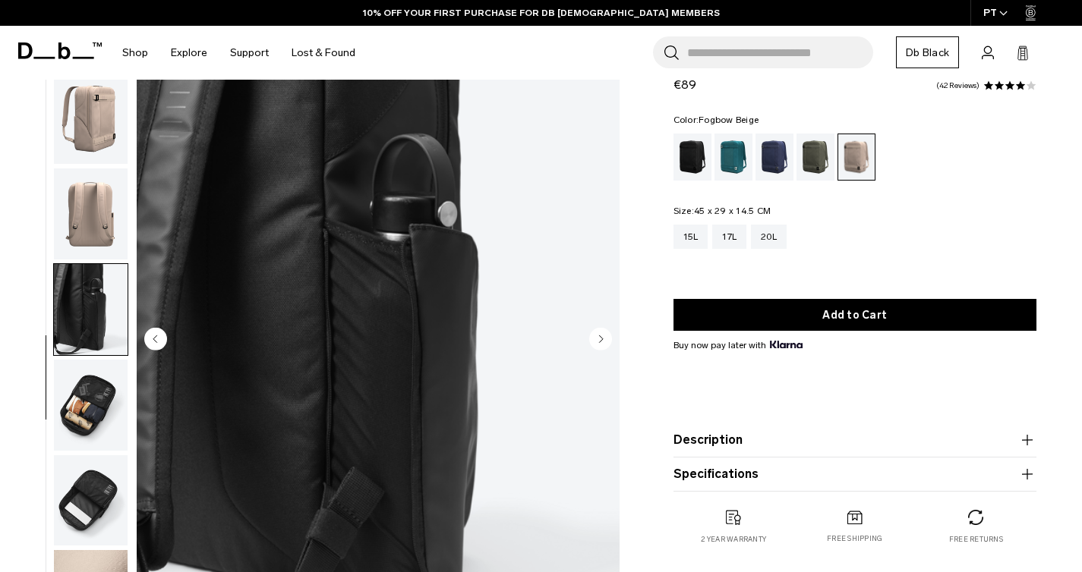
click at [603, 337] on circle "Next slide" at bounding box center [600, 339] width 23 height 23
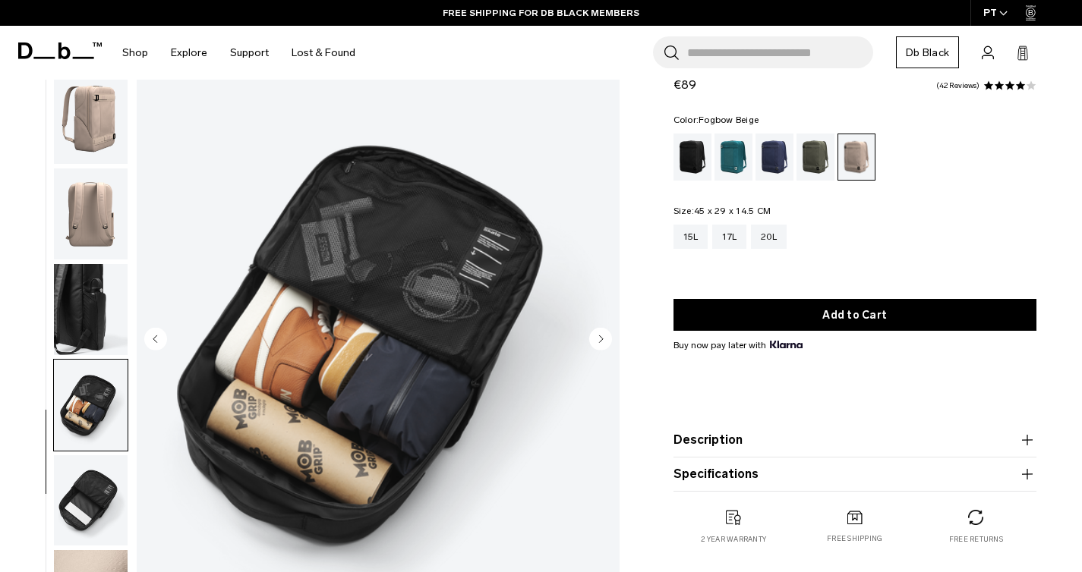
click at [603, 337] on circle "Next slide" at bounding box center [600, 339] width 23 height 23
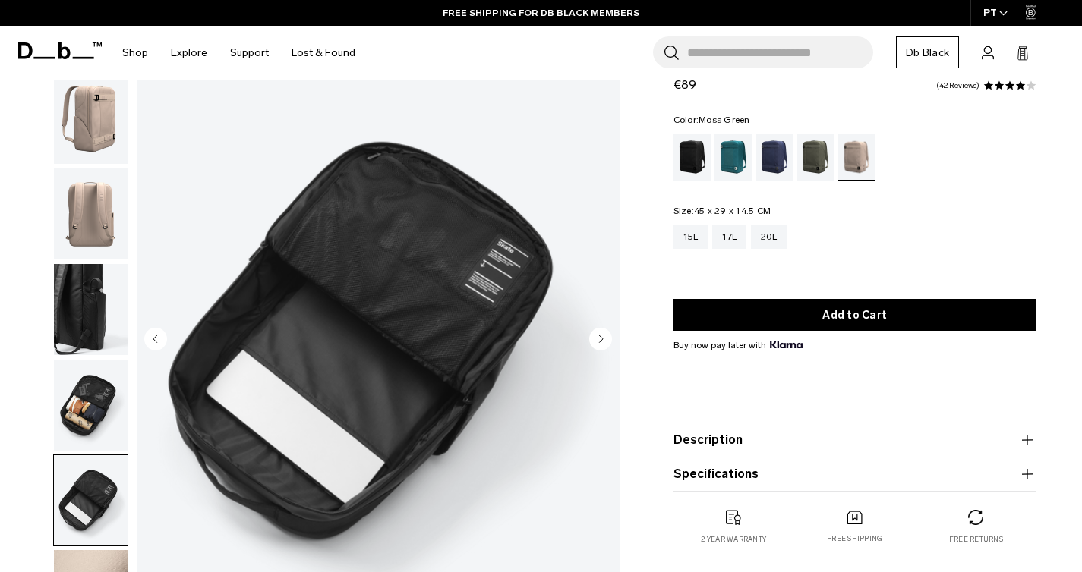
click at [818, 165] on div "Moss Green" at bounding box center [815, 157] width 39 height 47
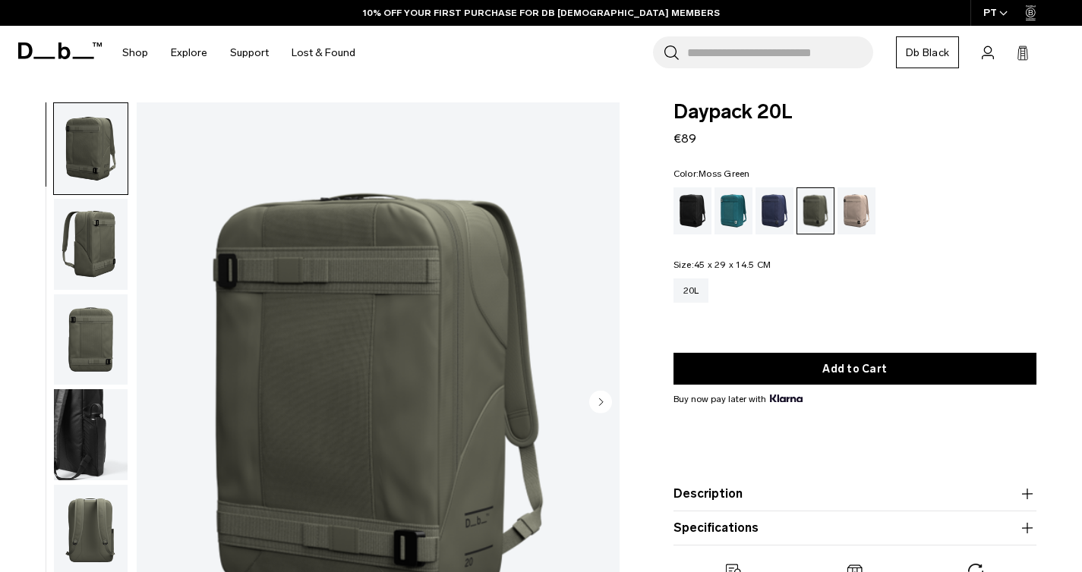
click at [598, 406] on circle "Next slide" at bounding box center [600, 402] width 23 height 23
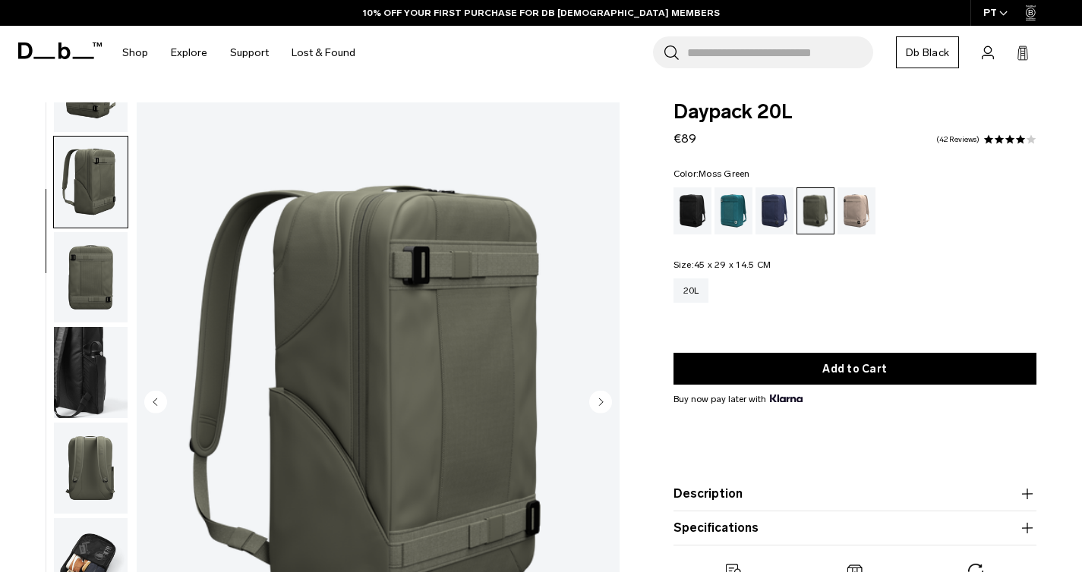
click at [598, 406] on circle "Next slide" at bounding box center [600, 402] width 23 height 23
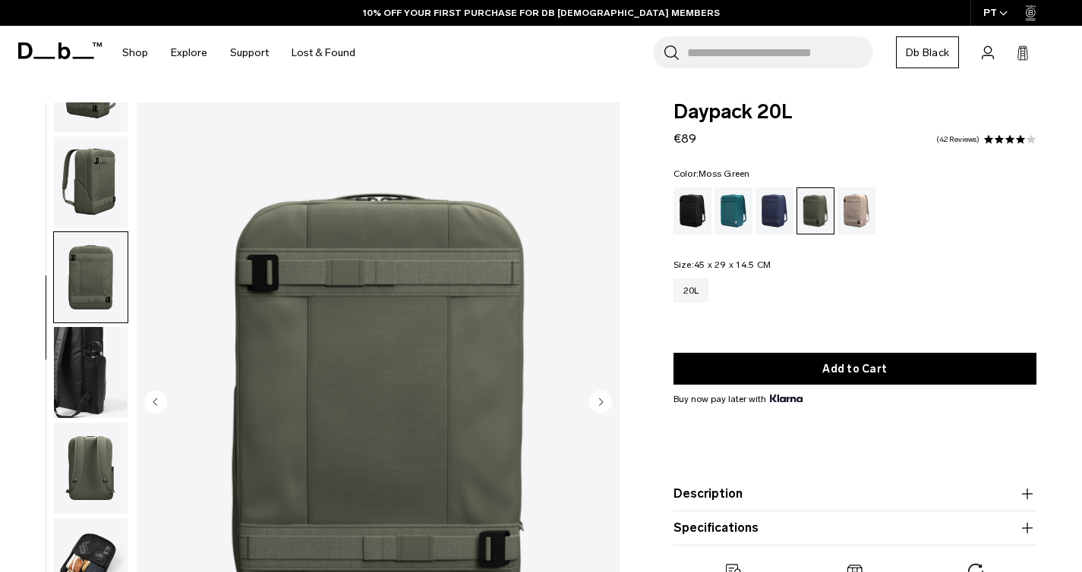
click at [598, 406] on circle "Next slide" at bounding box center [600, 402] width 23 height 23
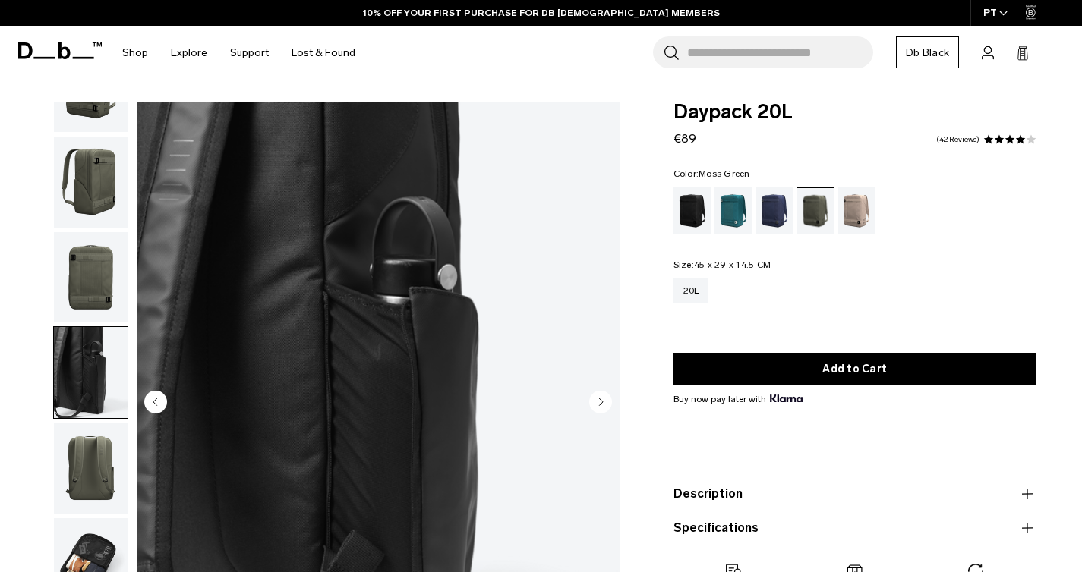
click at [598, 406] on circle "Next slide" at bounding box center [600, 402] width 23 height 23
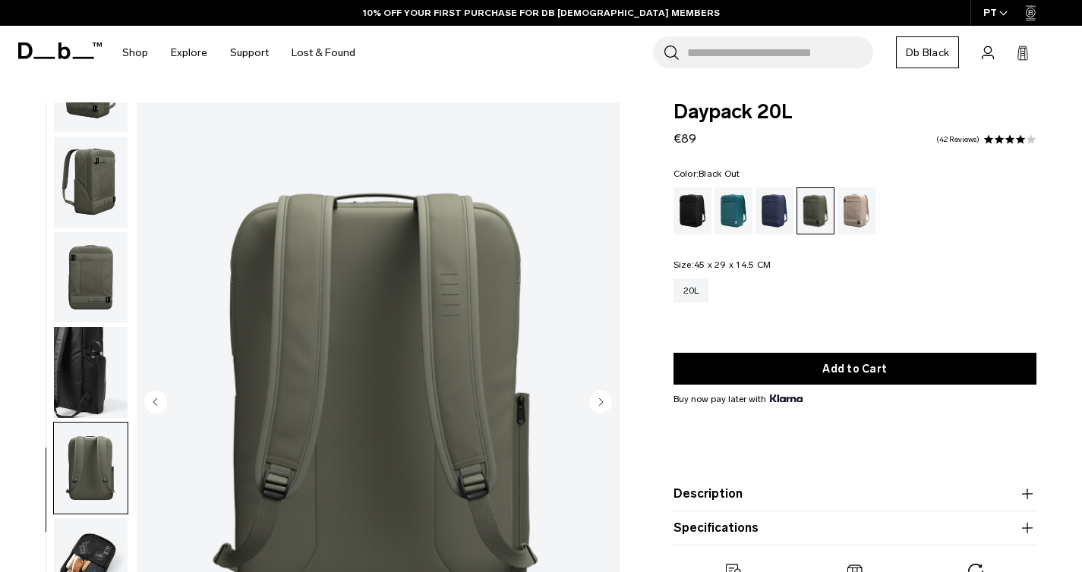
click at [697, 210] on div "Black Out" at bounding box center [692, 211] width 39 height 47
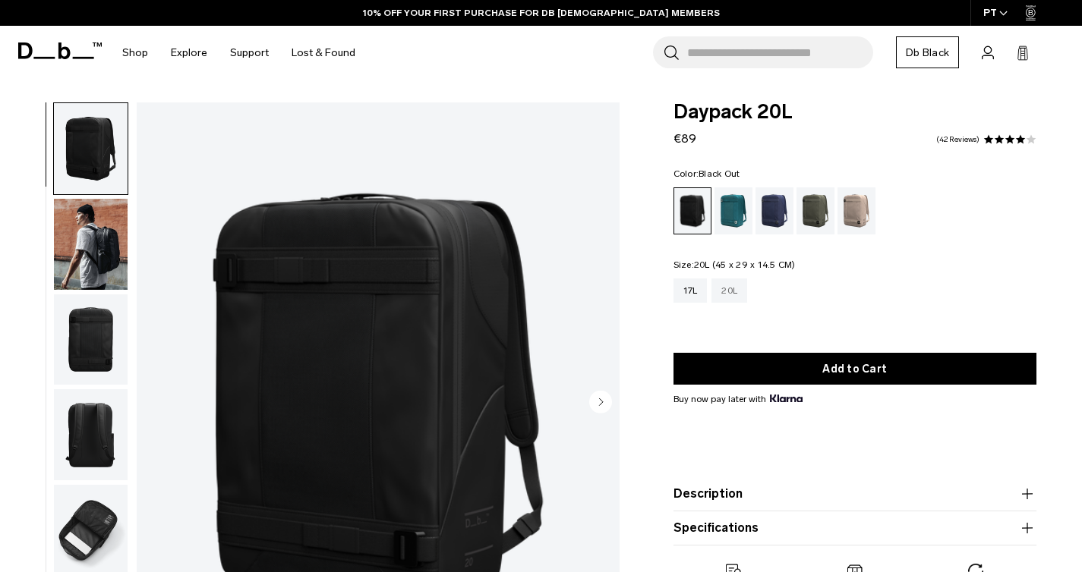
click at [725, 303] on div "20L" at bounding box center [729, 291] width 36 height 24
